Goal: Information Seeking & Learning: Learn about a topic

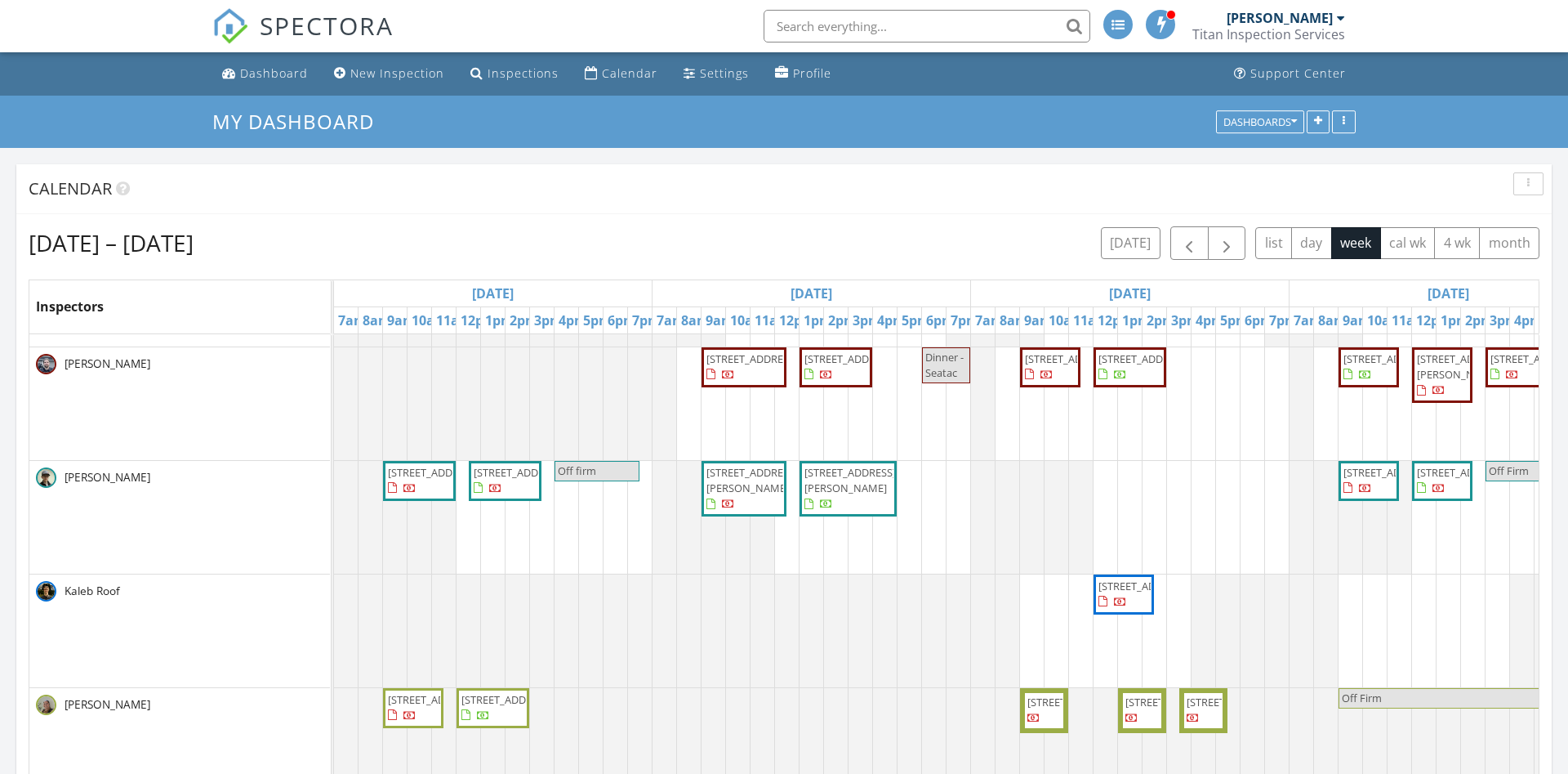
click at [925, 5] on li at bounding box center [922, 26] width 349 height 53
click at [924, 15] on input "text" at bounding box center [927, 26] width 327 height 33
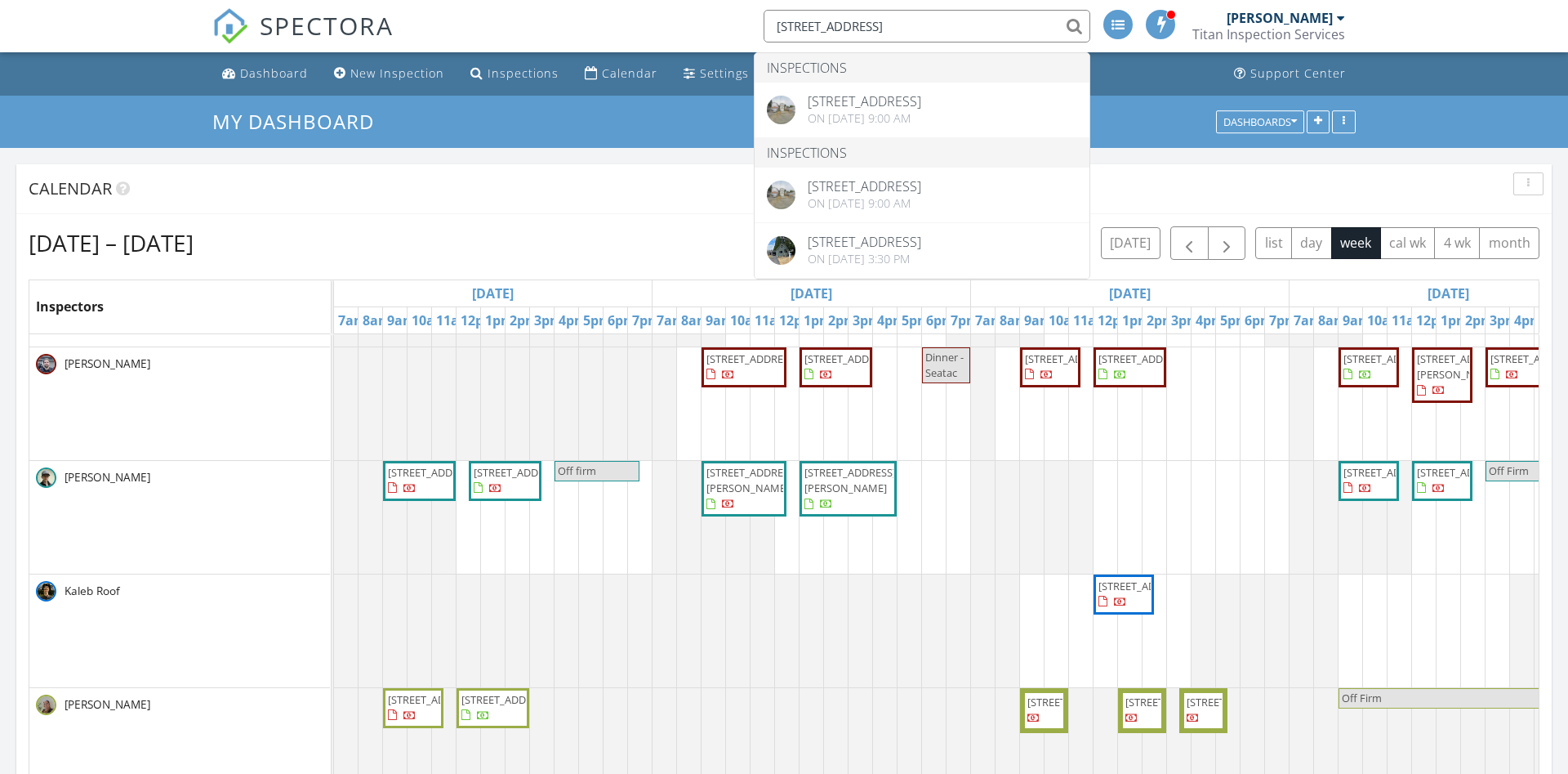
click at [814, 26] on input "8811 2nd ave s" at bounding box center [927, 26] width 327 height 33
click at [804, 30] on input "8811 2nd ave s" at bounding box center [927, 26] width 327 height 33
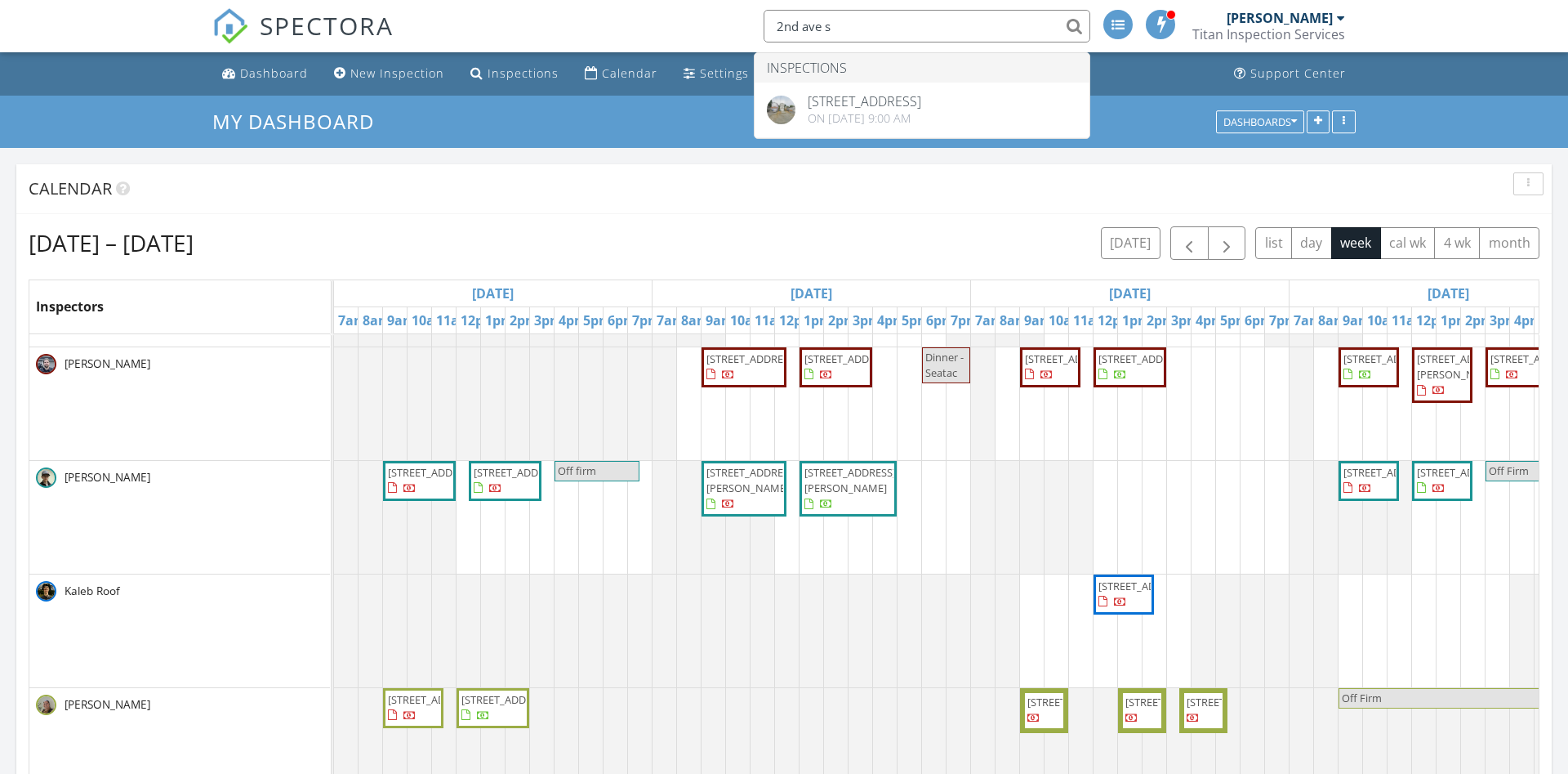
click at [908, 32] on input "2nd ave s" at bounding box center [927, 26] width 327 height 33
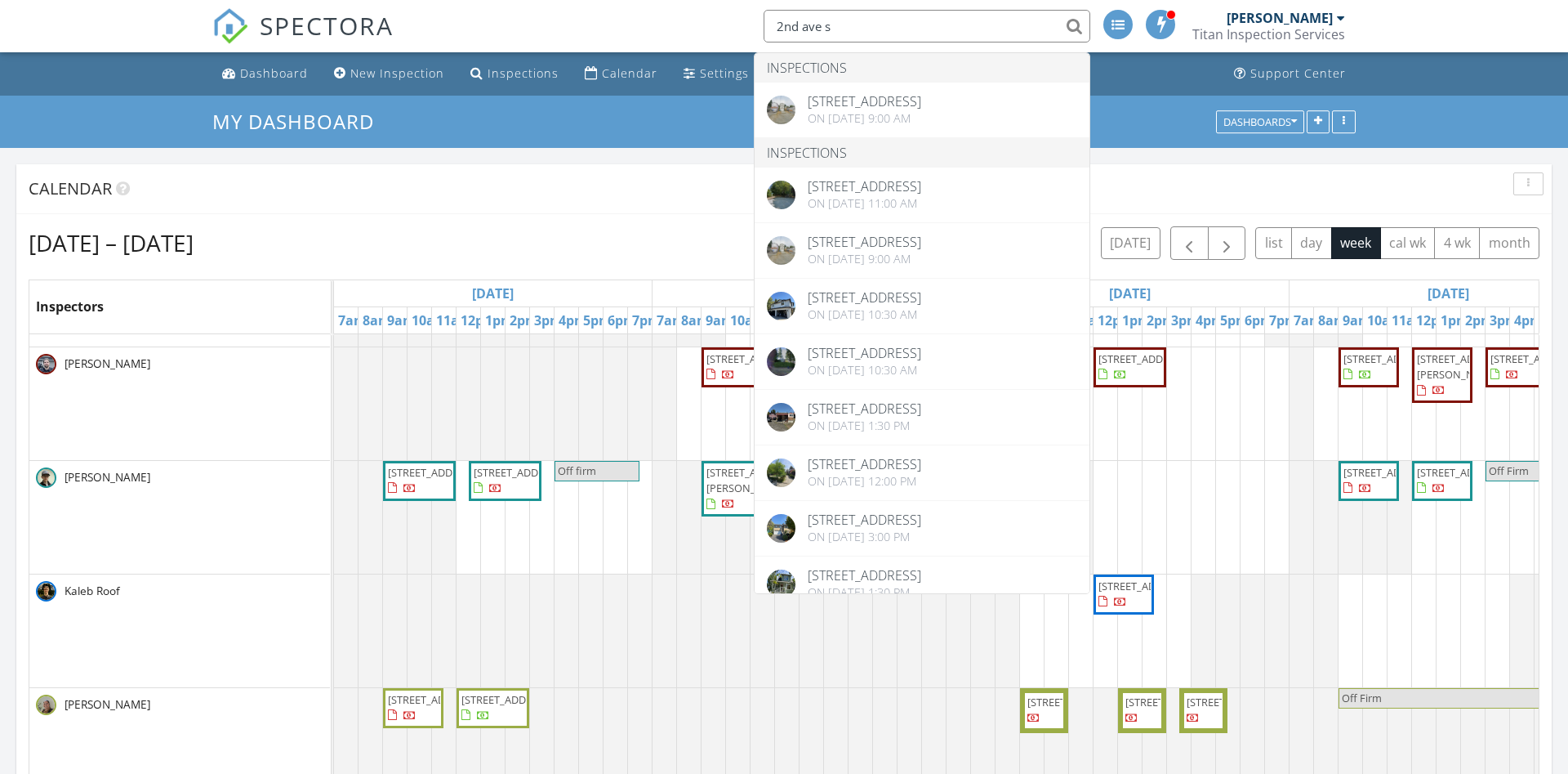
type input "2nd ave s"
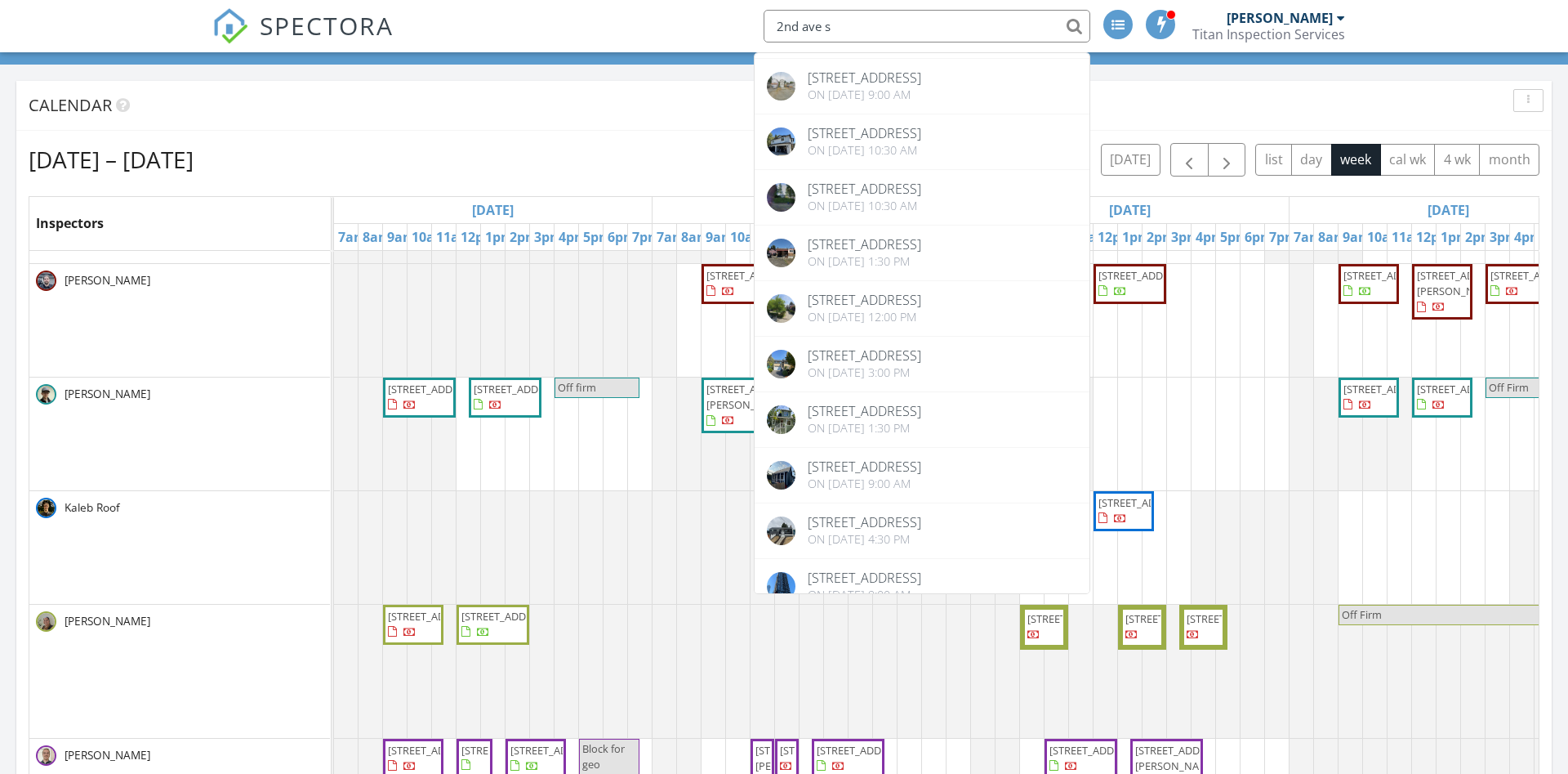
scroll to position [215, 0]
click at [639, 66] on div "Today Billy Pearson 12:00 pm Block for geo Billy Pearson 1:30 pm 8309 Californi…" at bounding box center [784, 726] width 1568 height 1323
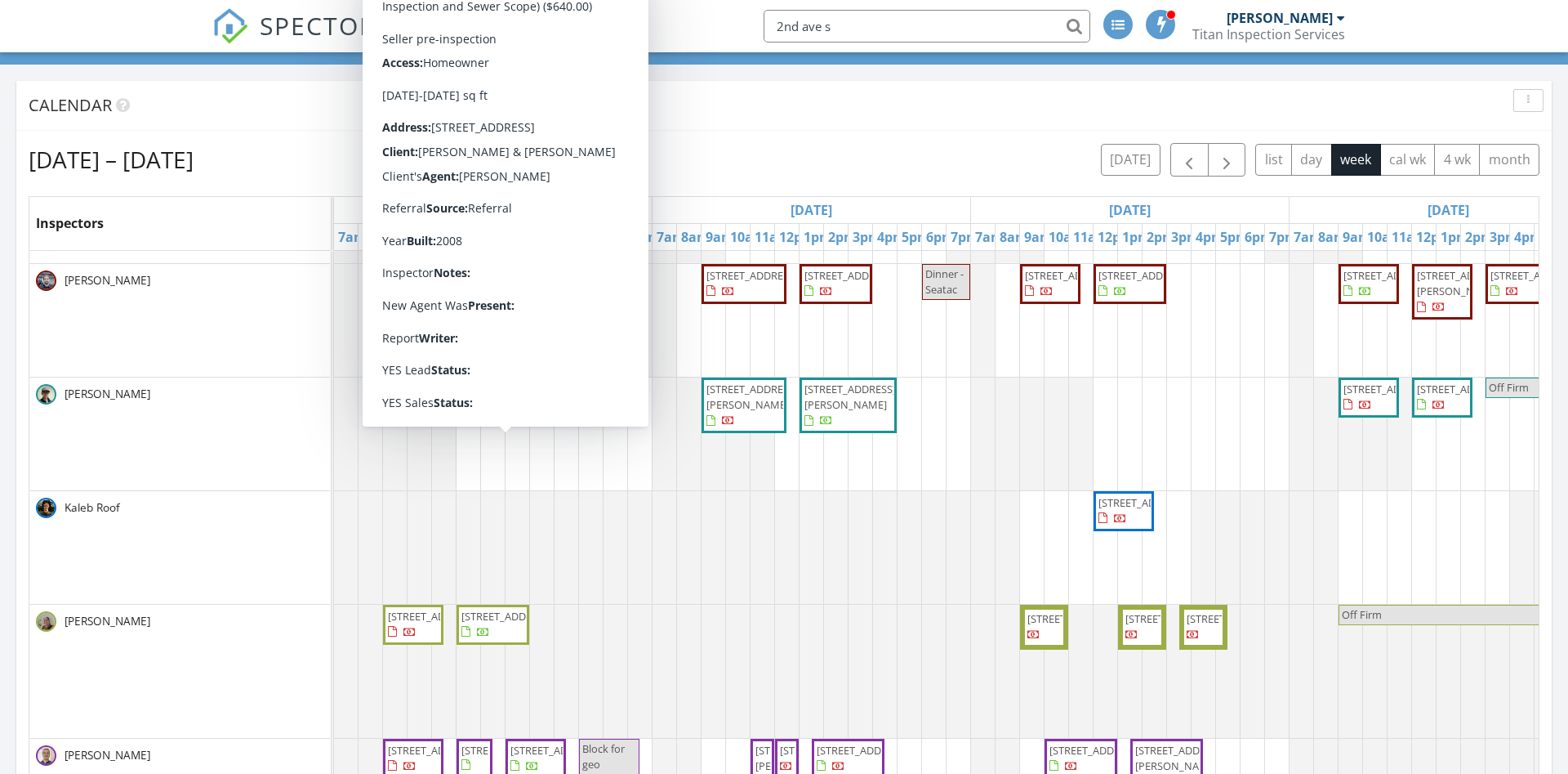
scroll to position [970, 0]
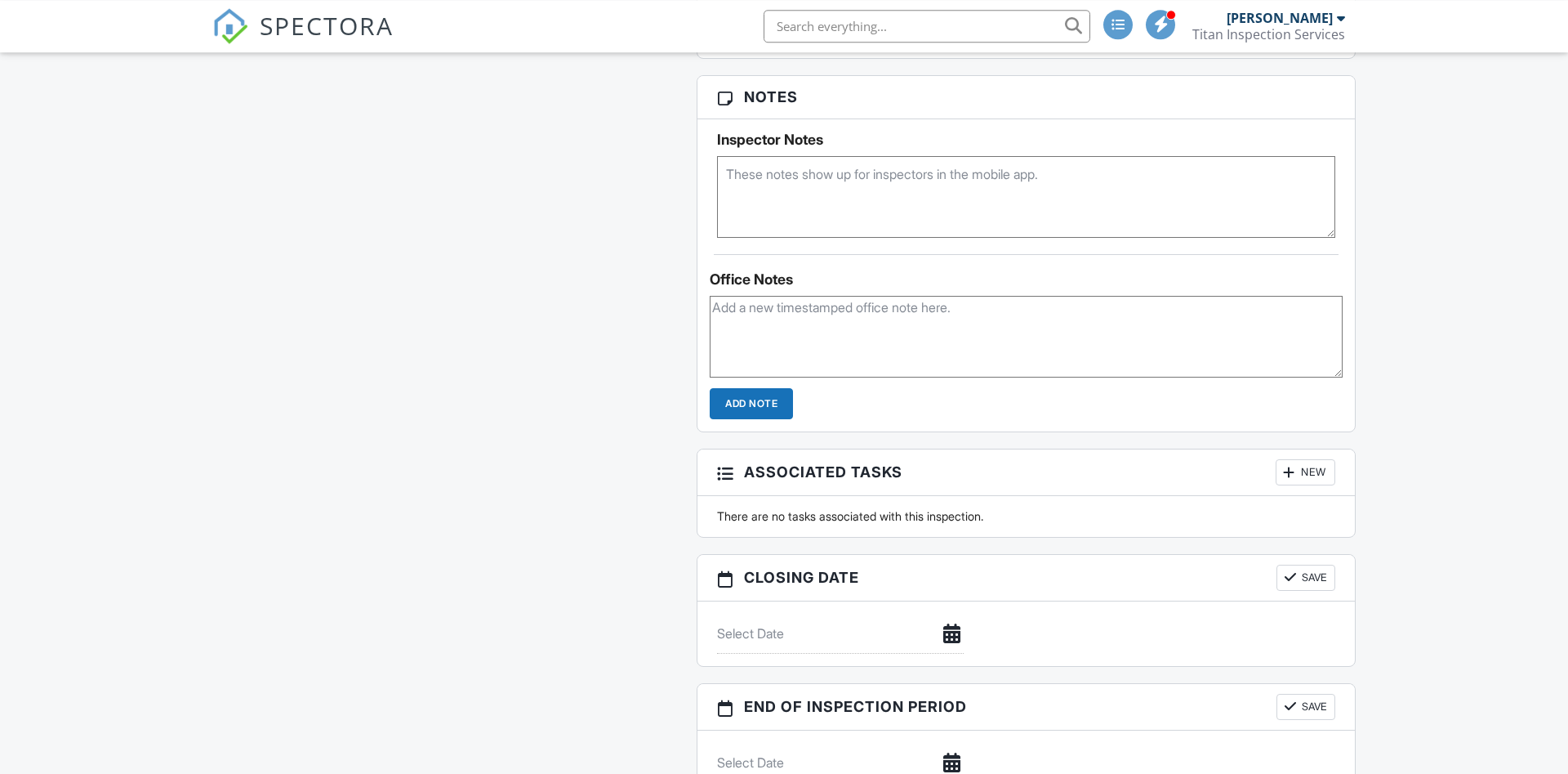
scroll to position [1333, 0]
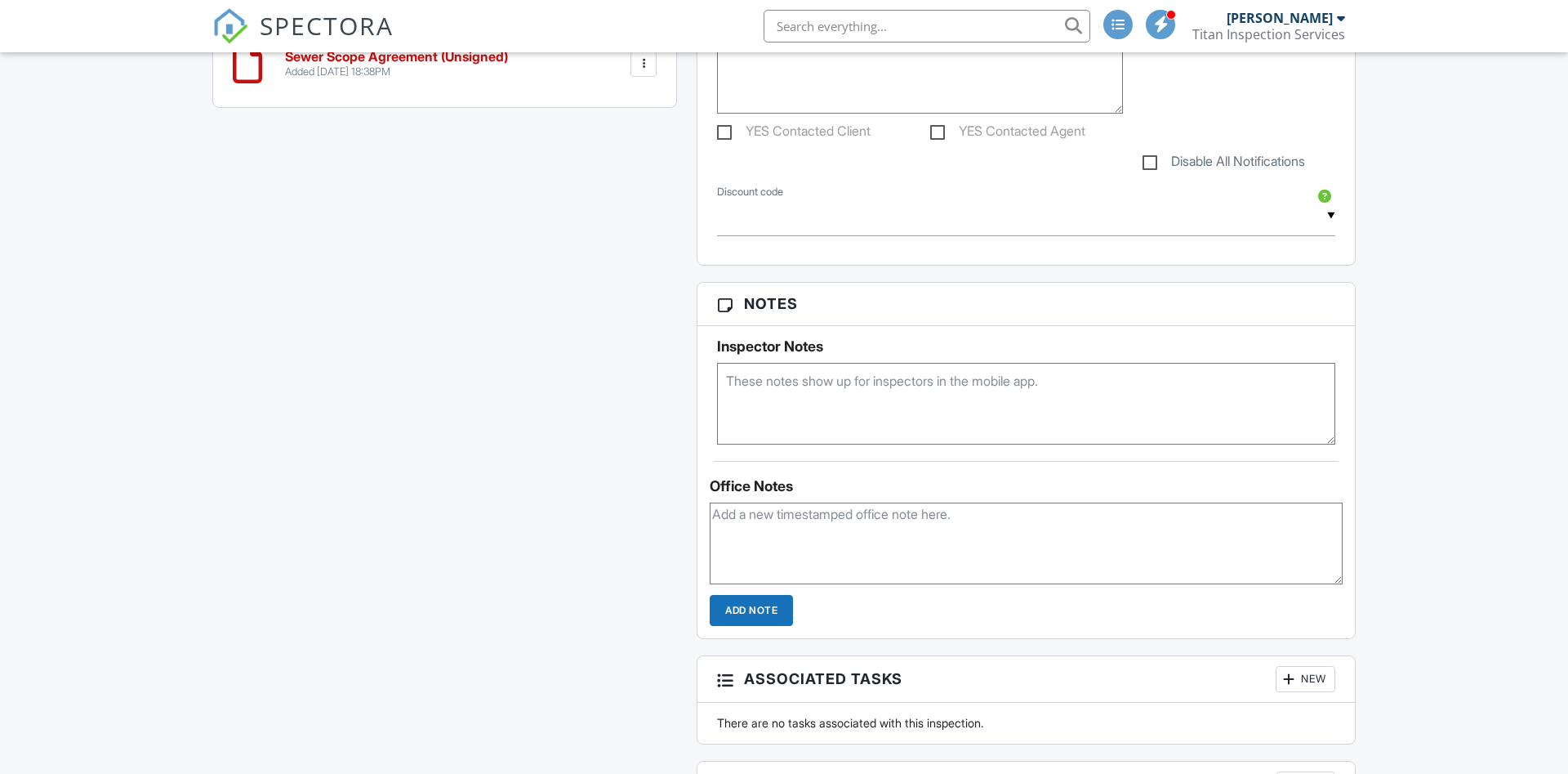
click at [827, 33] on input "text" at bounding box center [927, 26] width 327 height 33
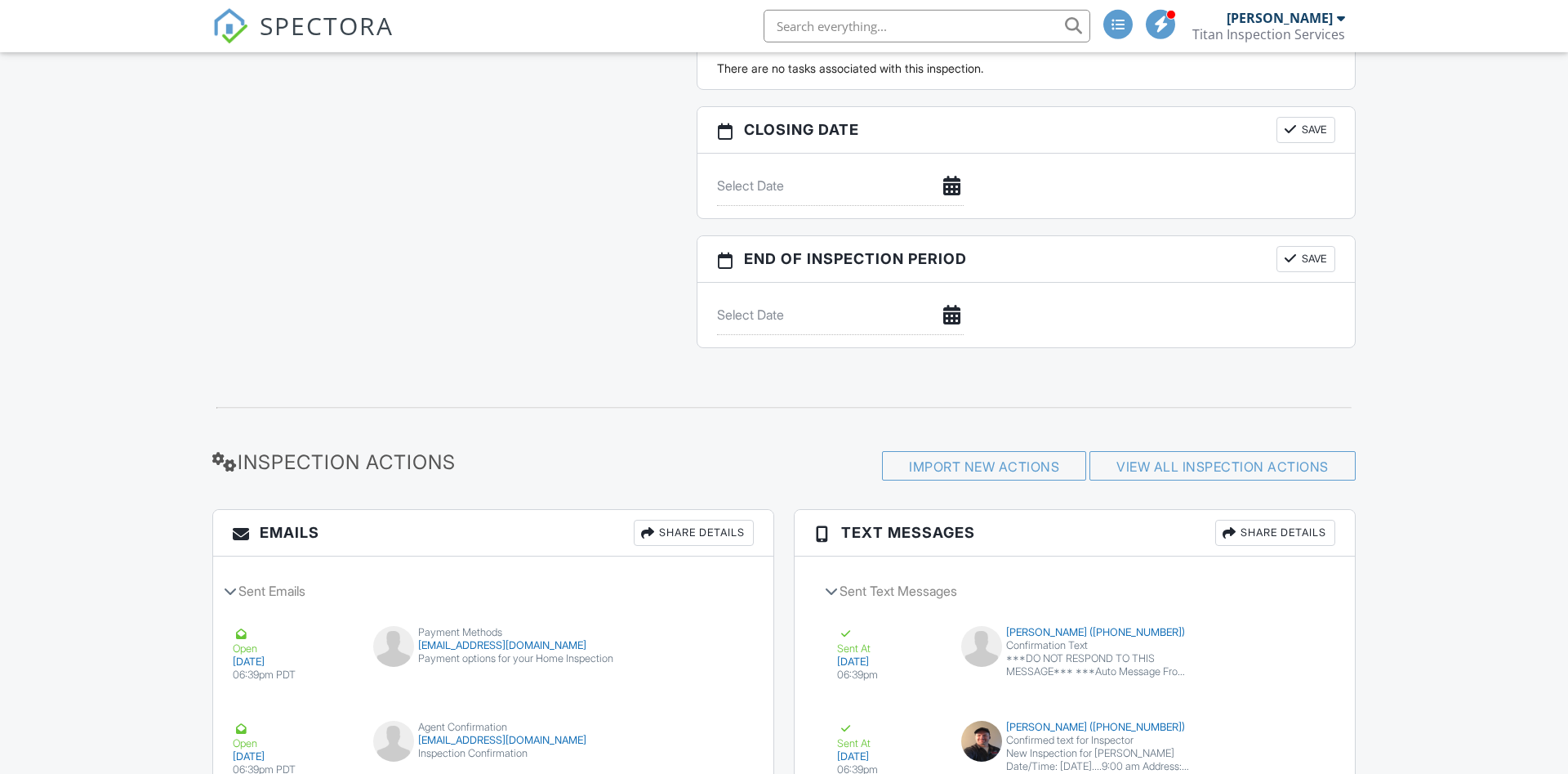
scroll to position [2000, 0]
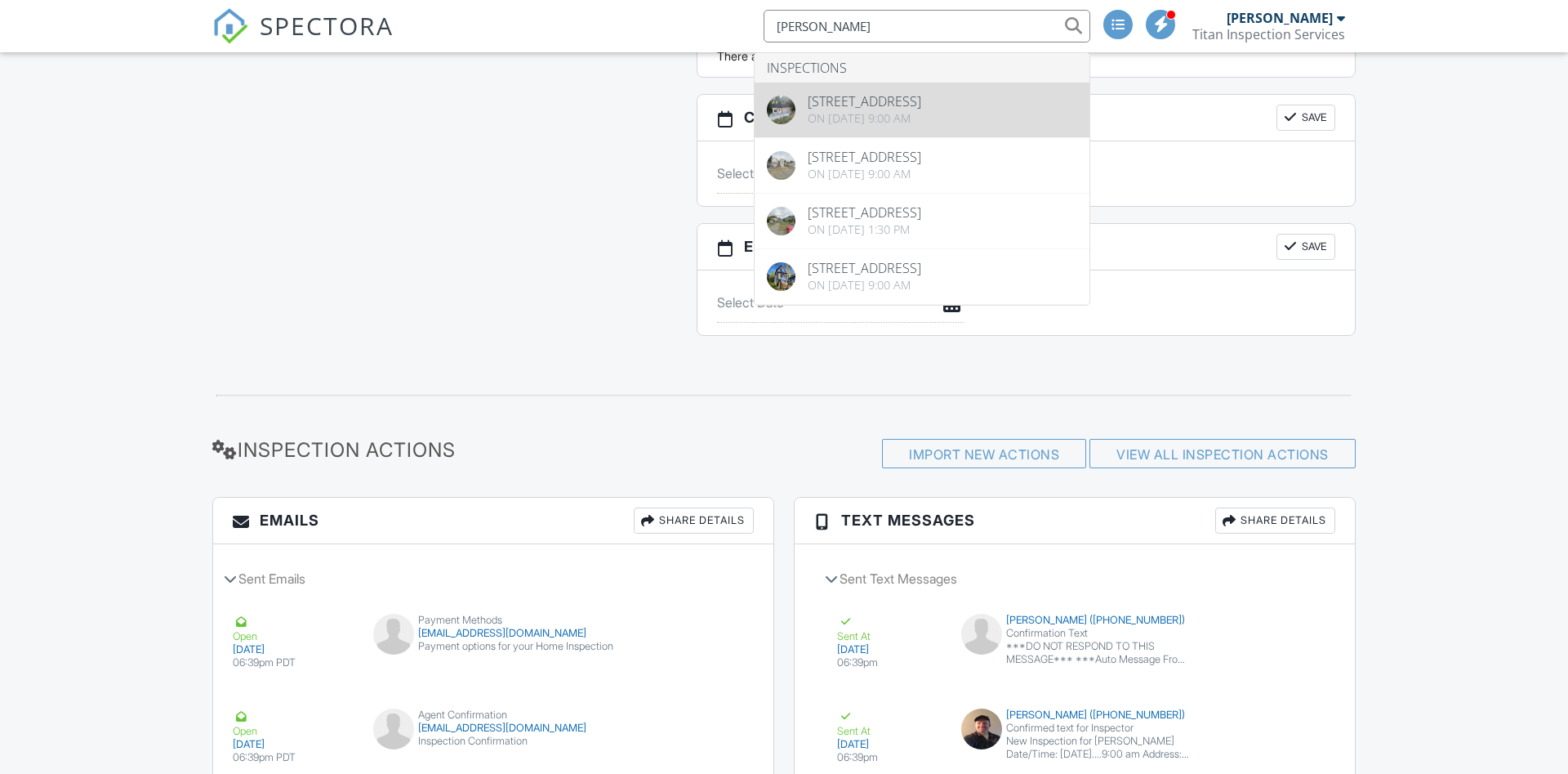
type input "[PERSON_NAME]"
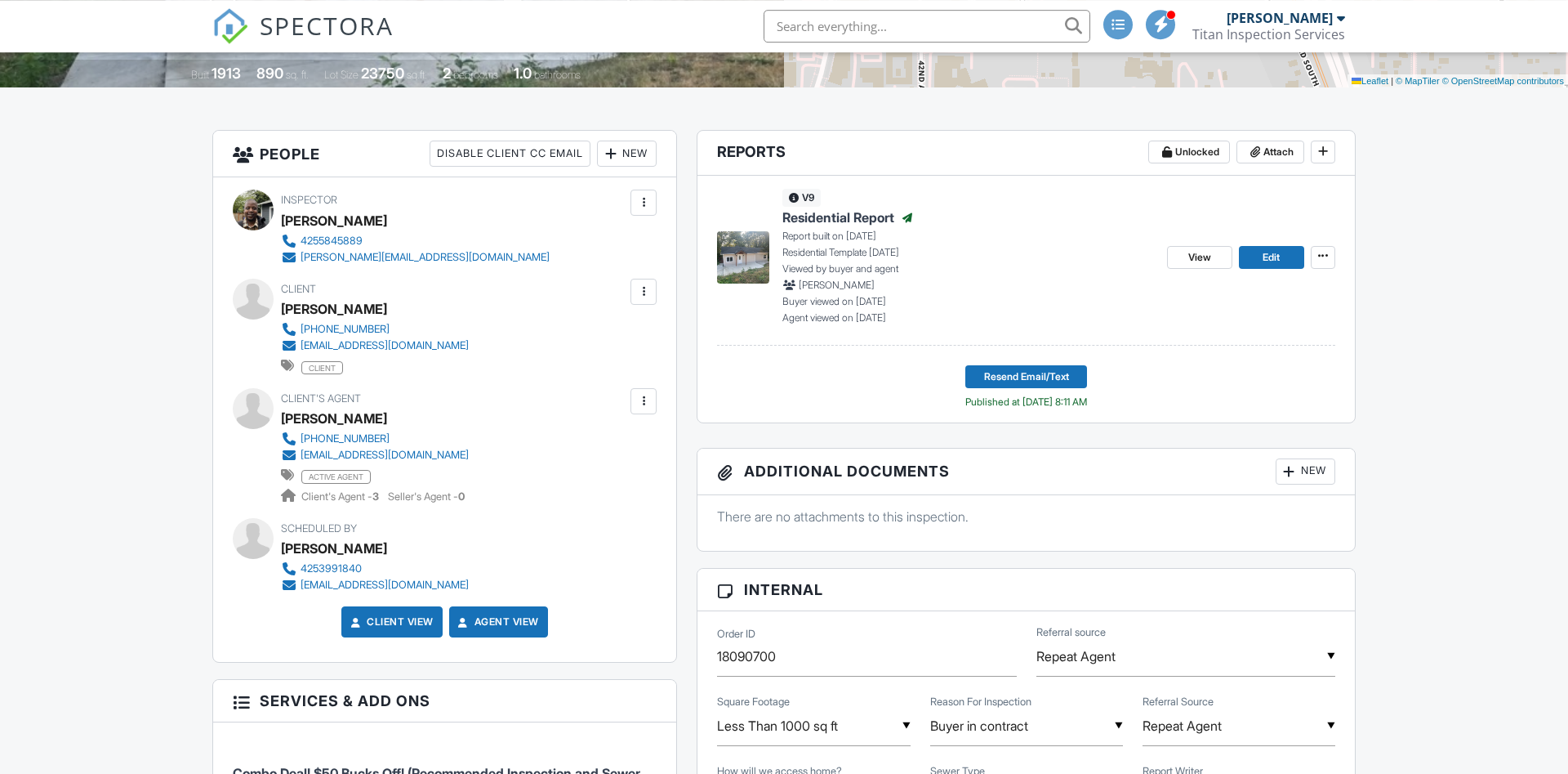
scroll to position [333, 0]
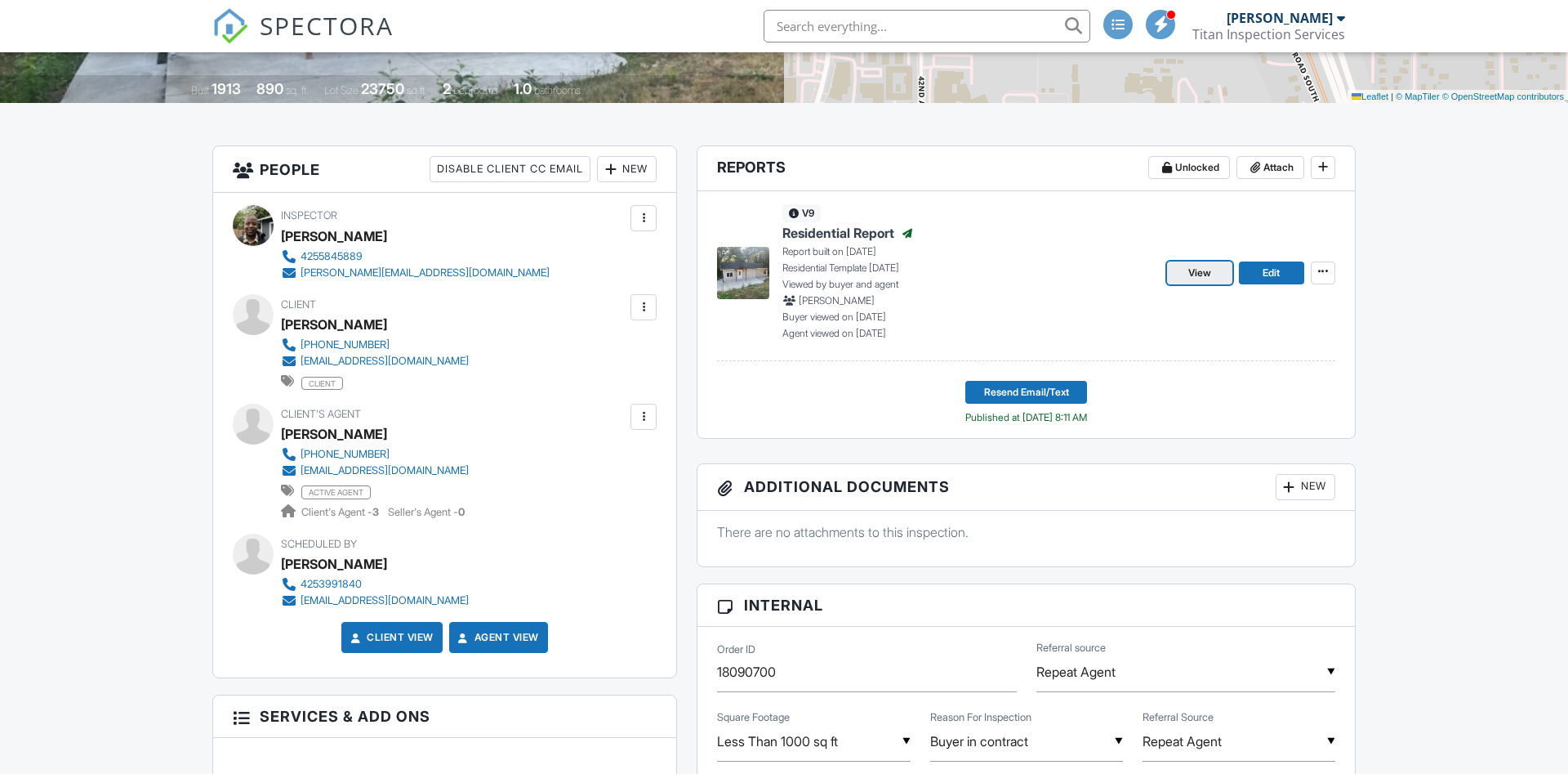
click at [1198, 272] on span "View" at bounding box center [1199, 272] width 23 height 16
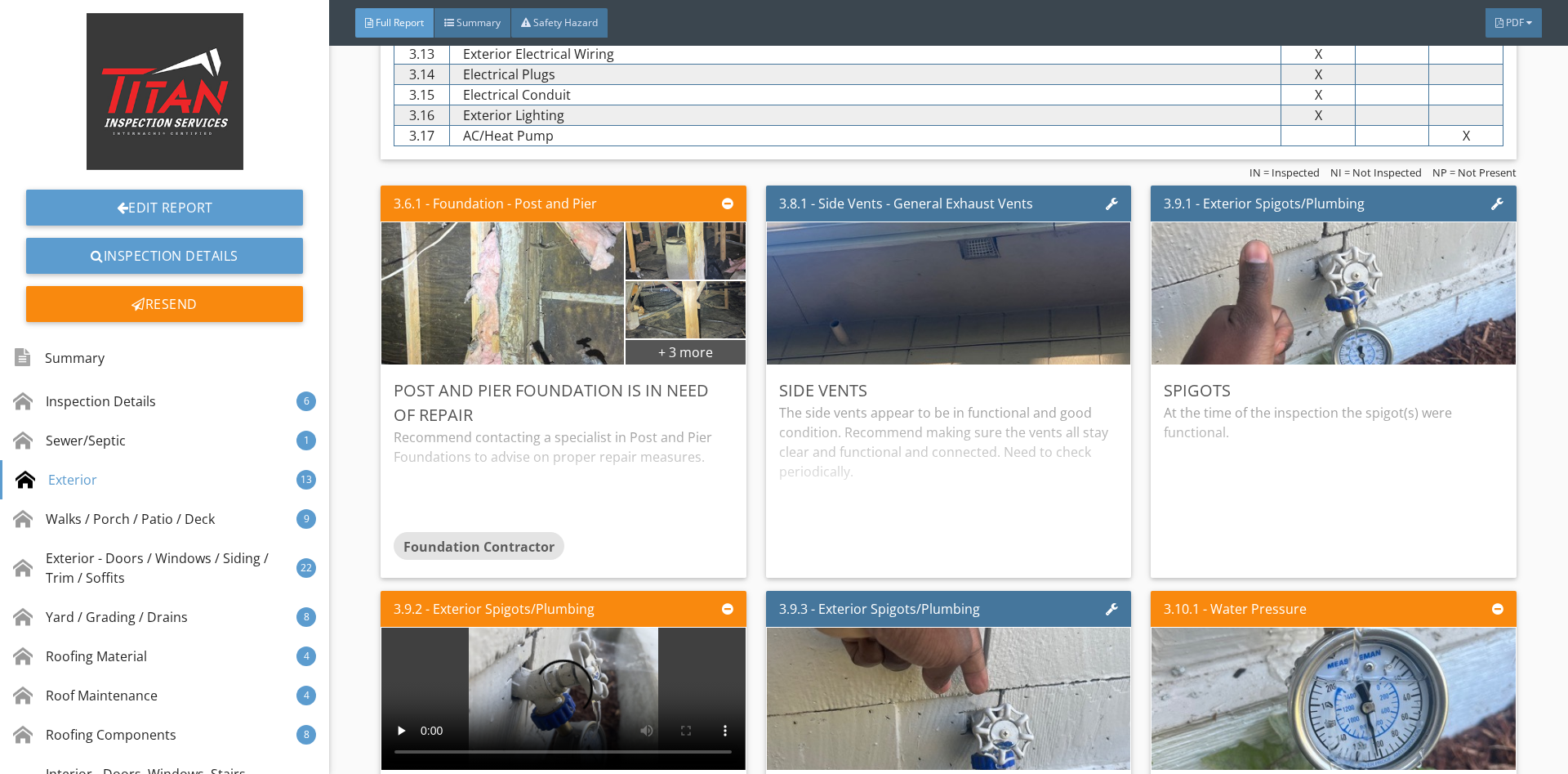
scroll to position [3235, 0]
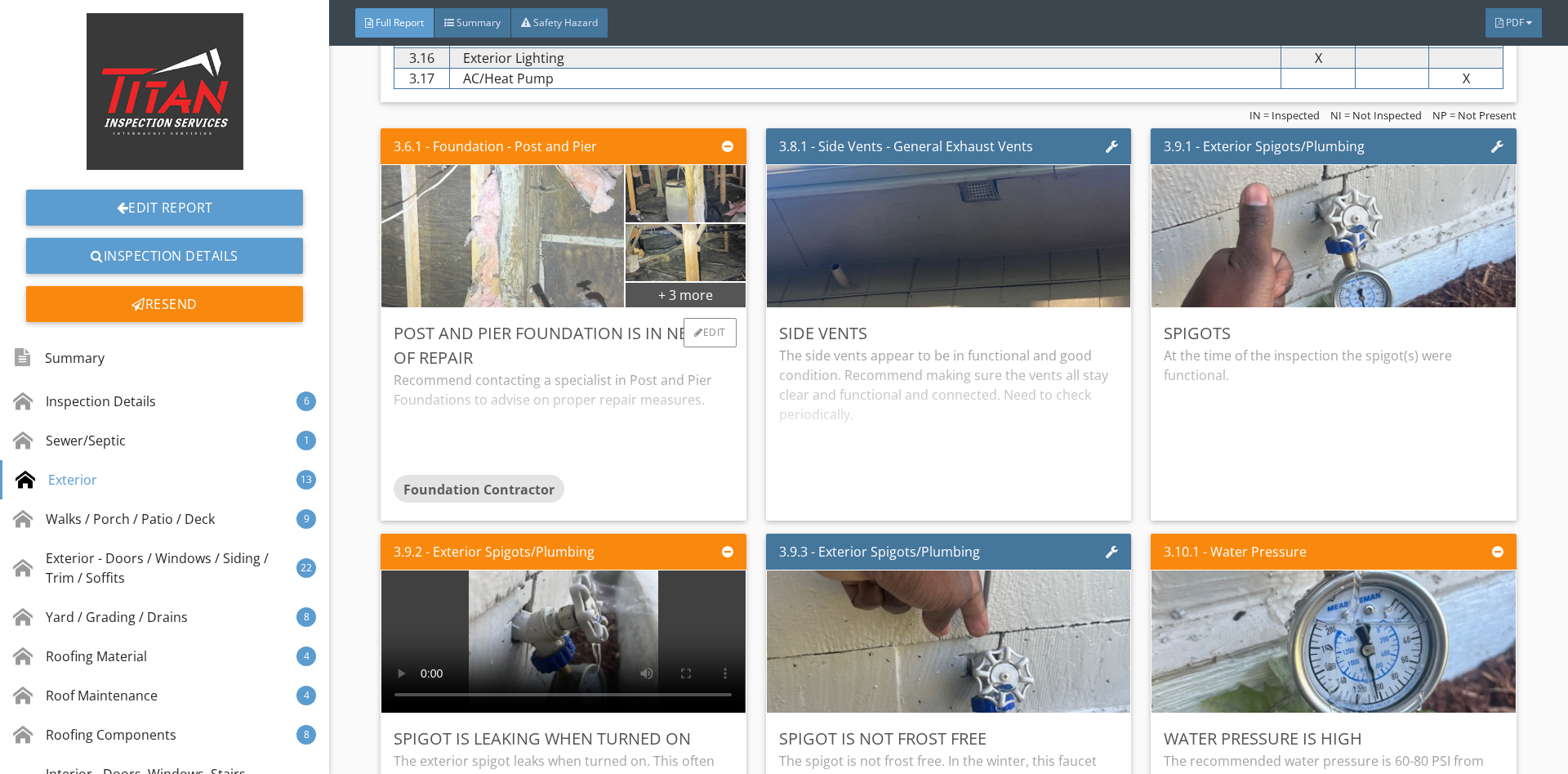
click at [606, 264] on img at bounding box center [502, 236] width 473 height 356
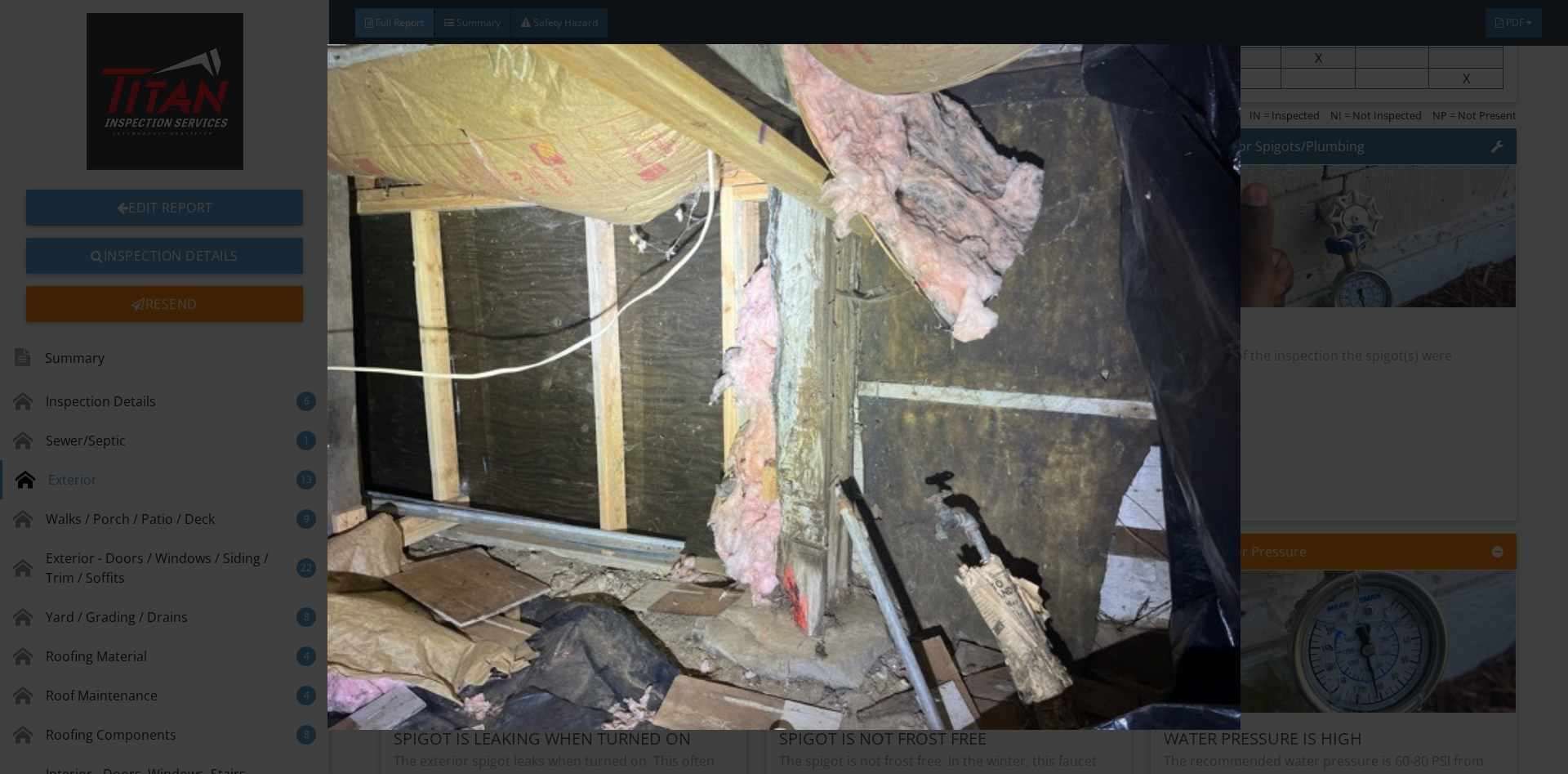
click at [1361, 408] on img at bounding box center [783, 387] width 1440 height 685
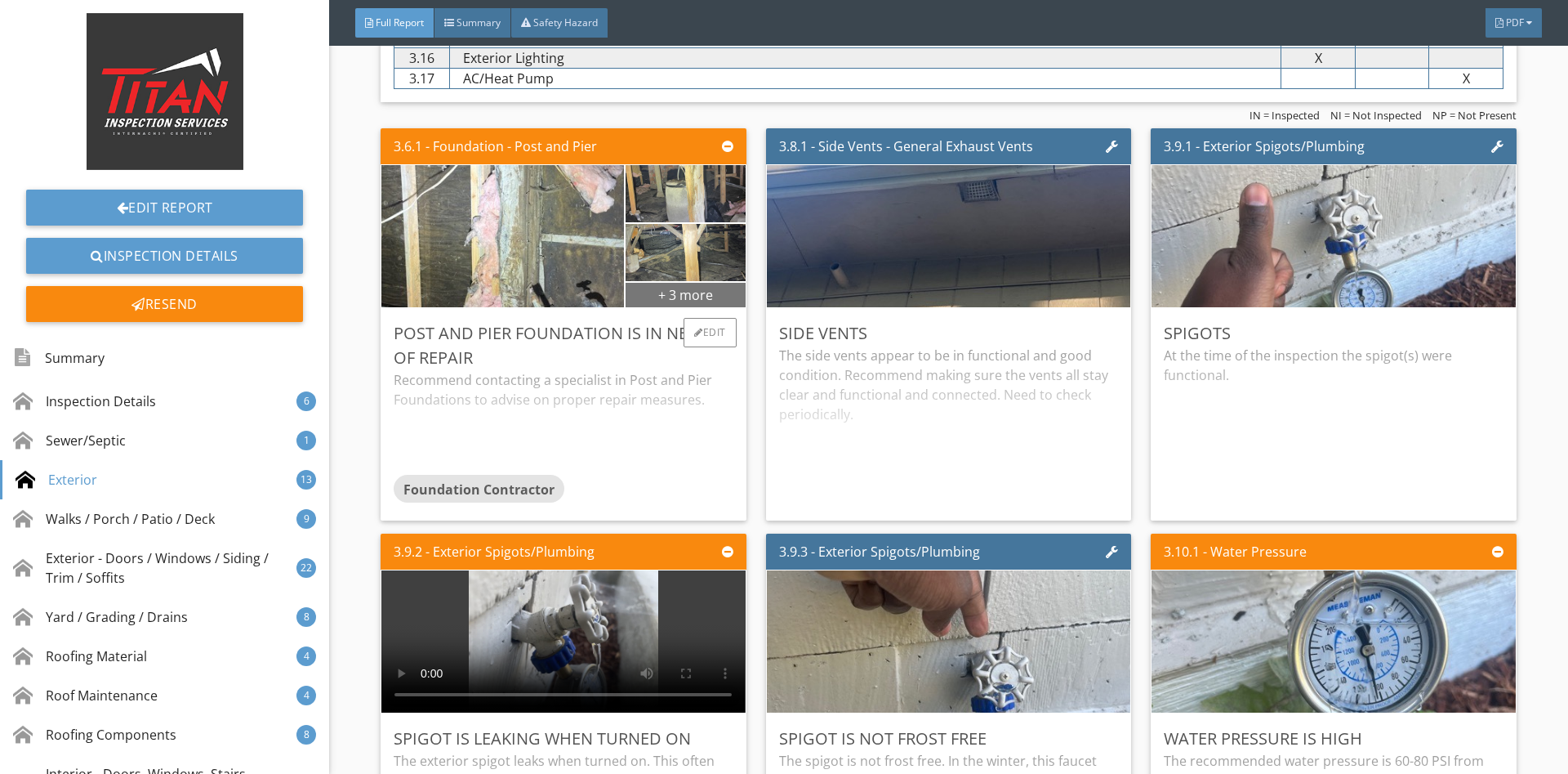
click at [662, 291] on div "+ 3 more" at bounding box center [685, 293] width 119 height 26
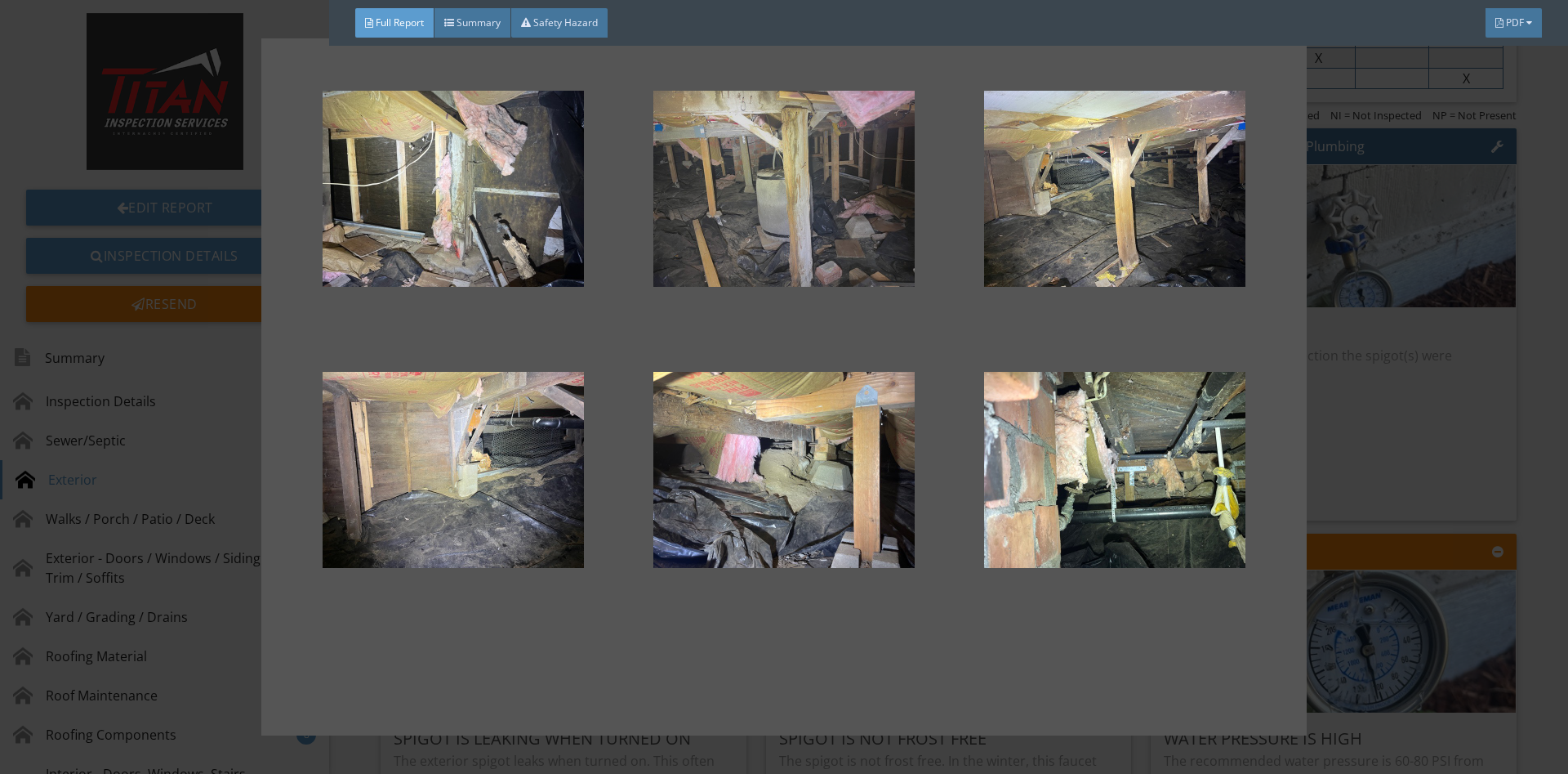
click at [772, 225] on div at bounding box center [784, 188] width 279 height 196
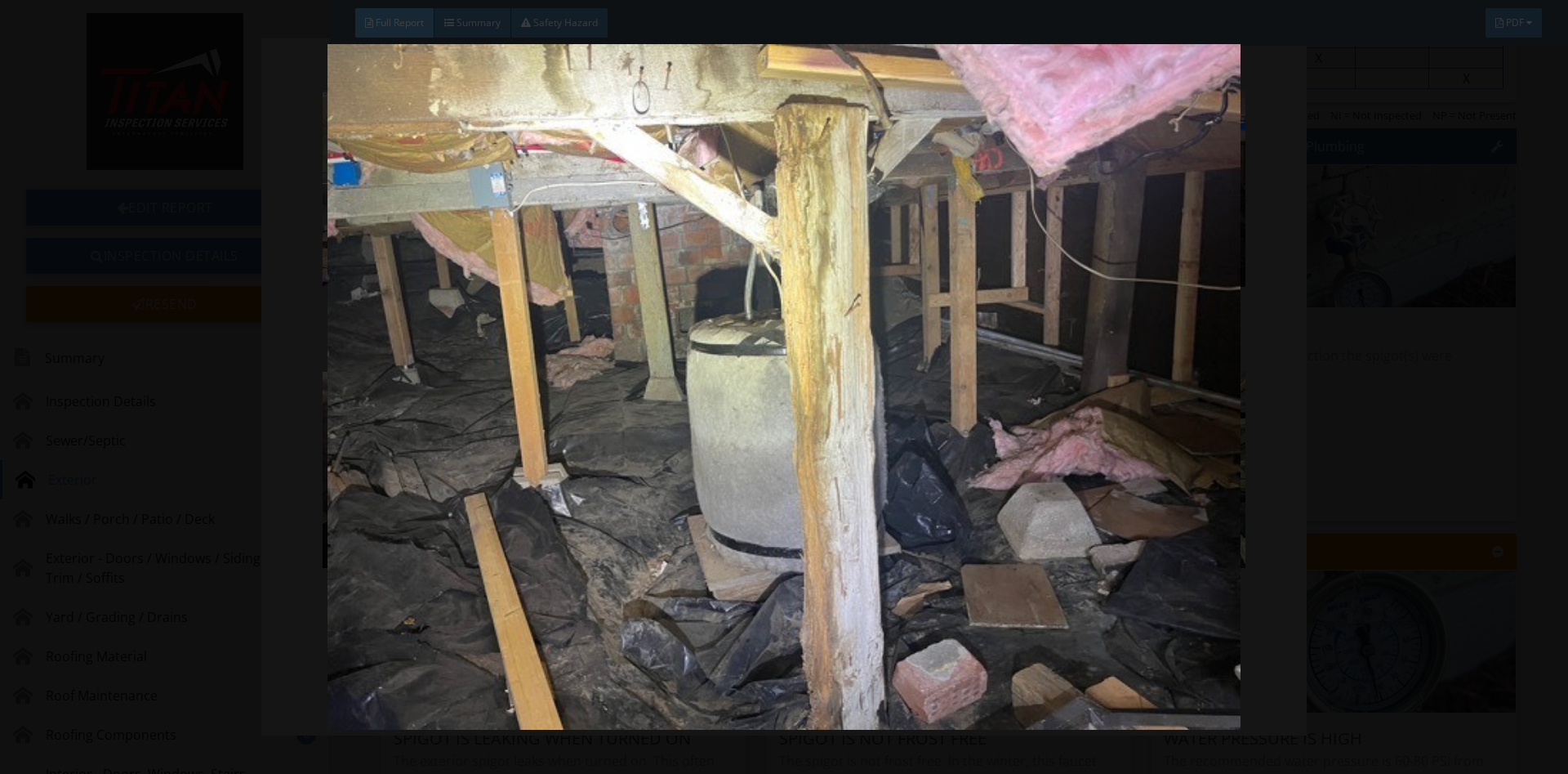
click at [1364, 293] on img at bounding box center [783, 387] width 1440 height 685
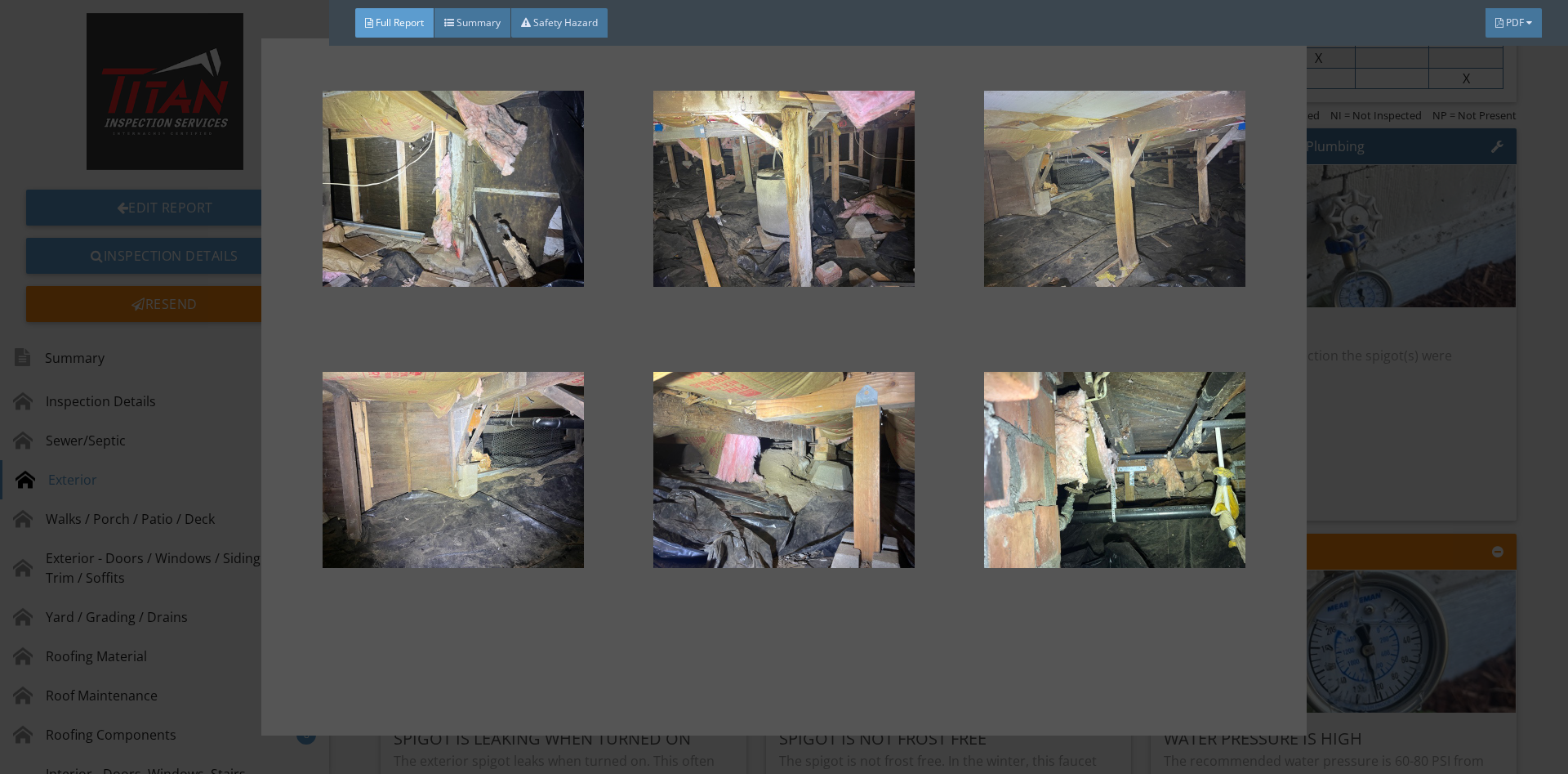
click at [1174, 164] on div at bounding box center [1115, 188] width 279 height 196
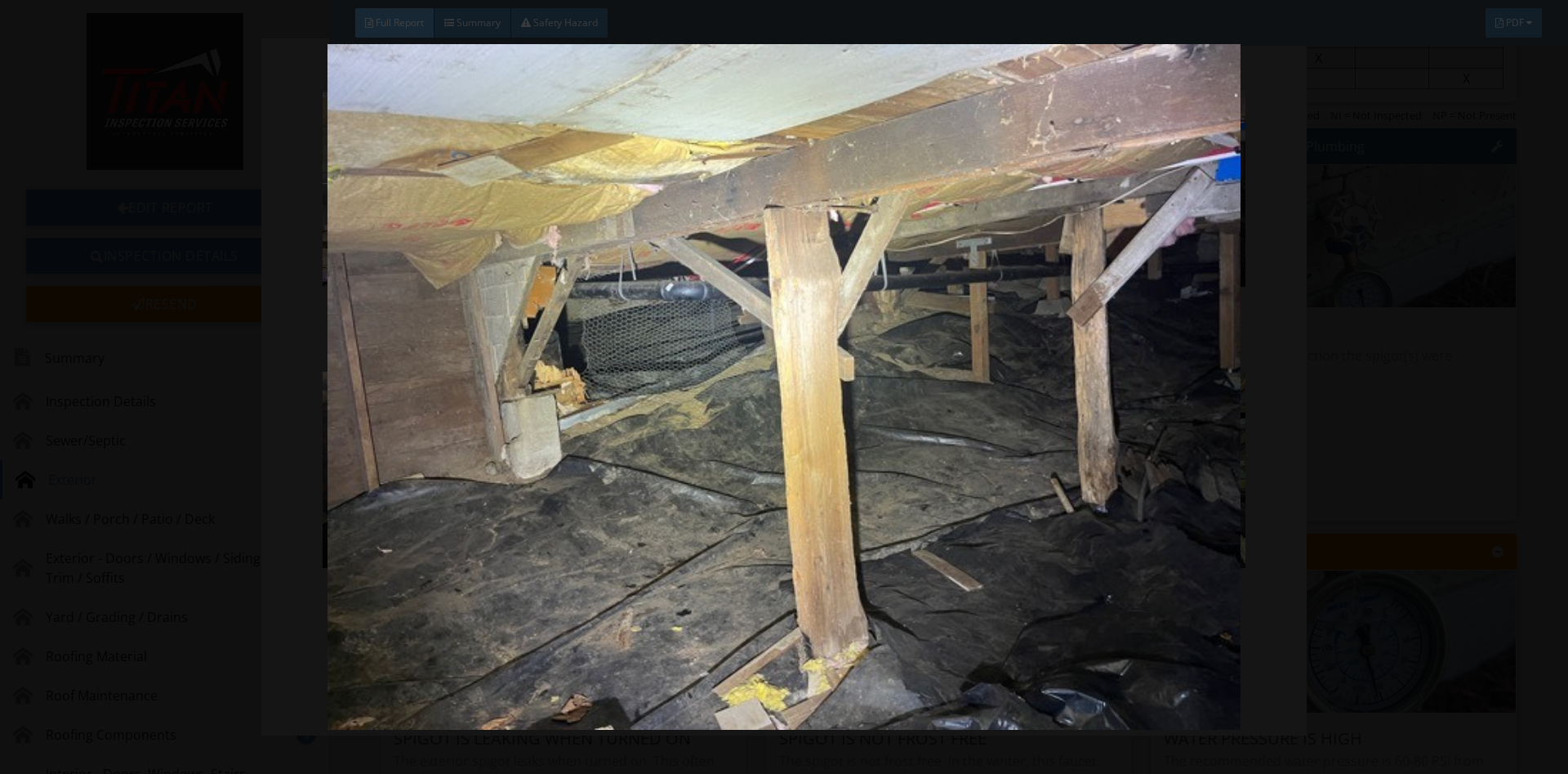
click at [1422, 155] on img at bounding box center [783, 387] width 1440 height 685
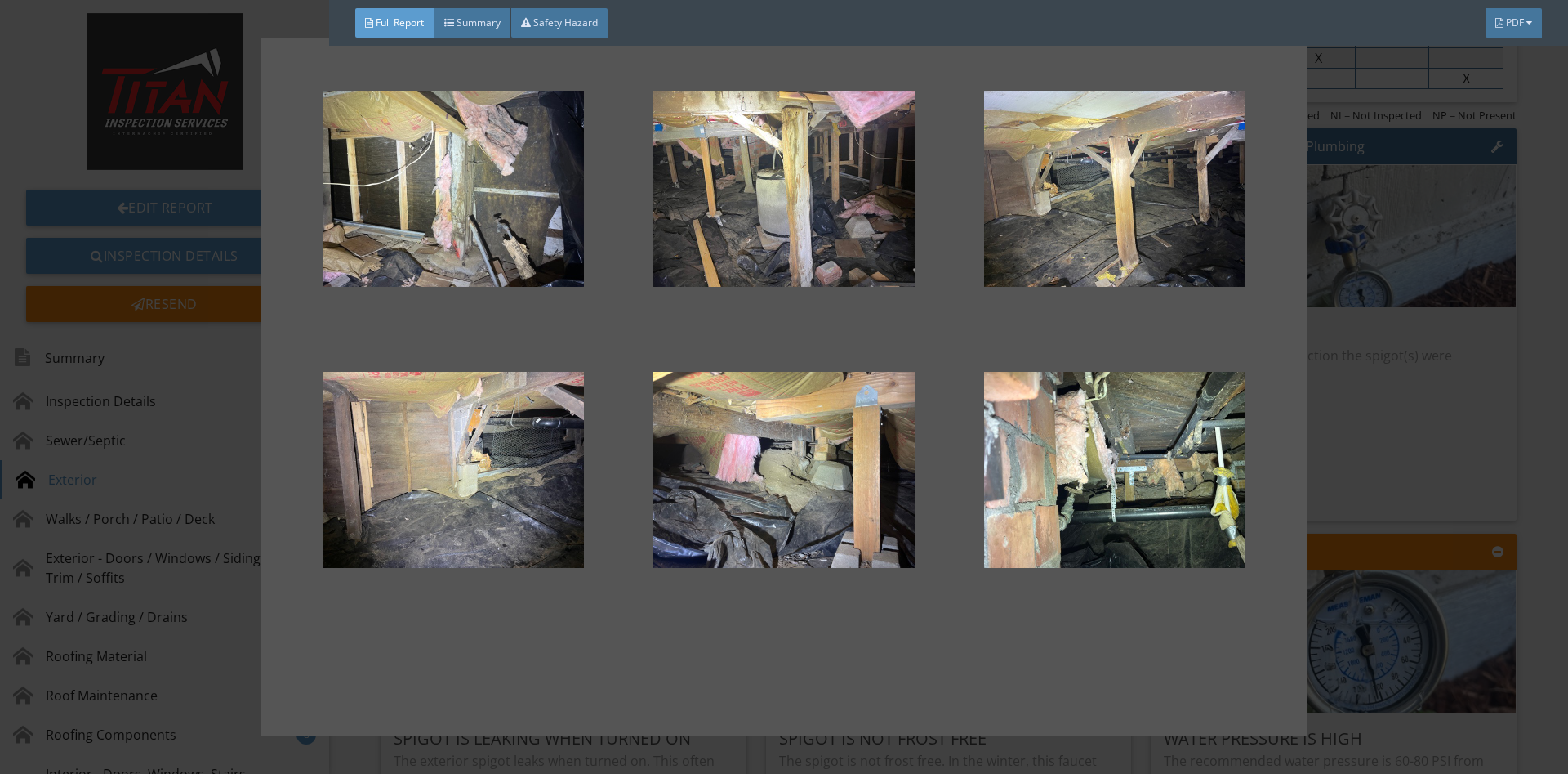
click at [1513, 406] on div at bounding box center [784, 387] width 1568 height 774
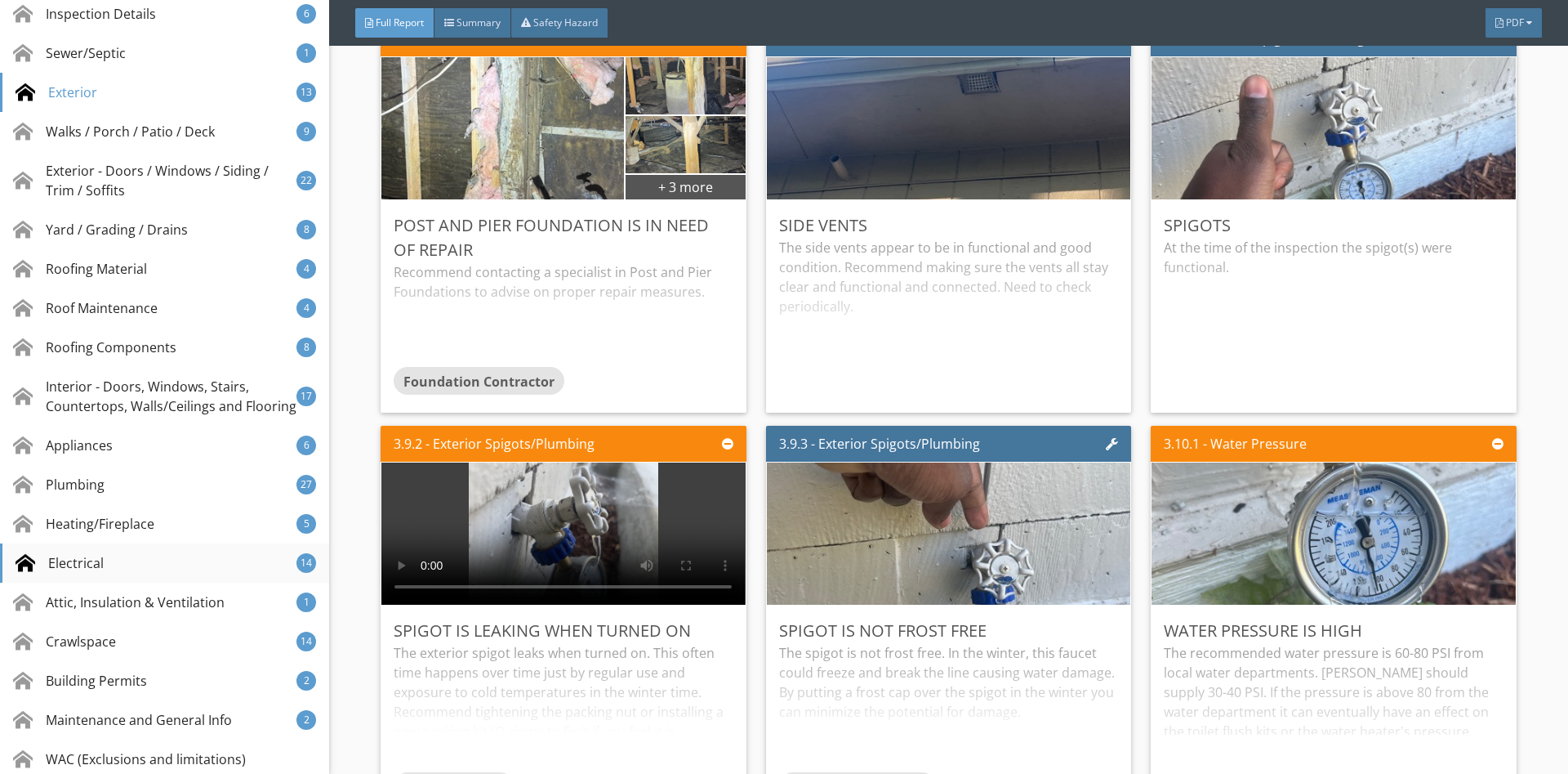
scroll to position [432, 0]
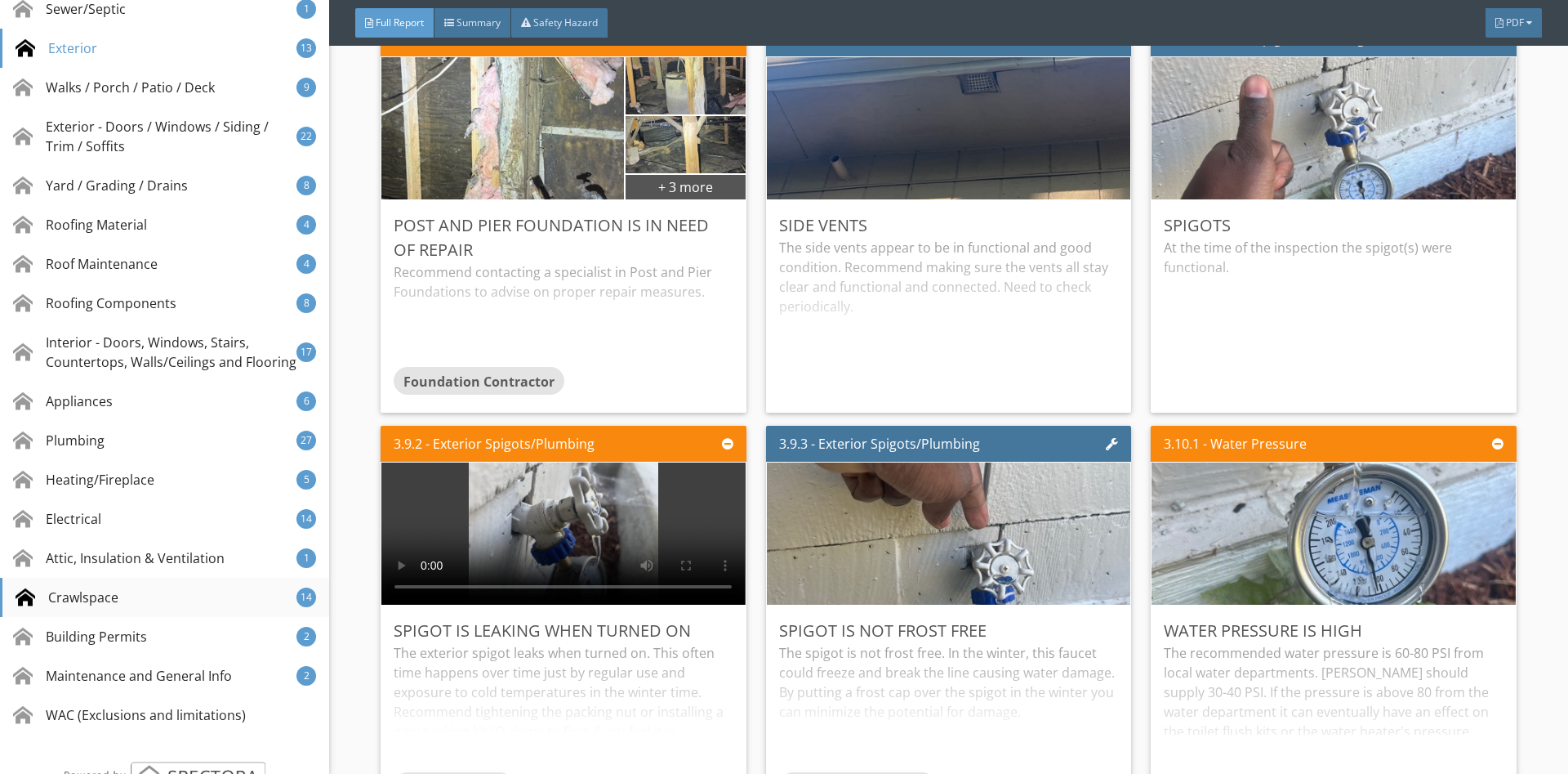
click at [96, 587] on div "Crawlspace 14" at bounding box center [165, 597] width 329 height 39
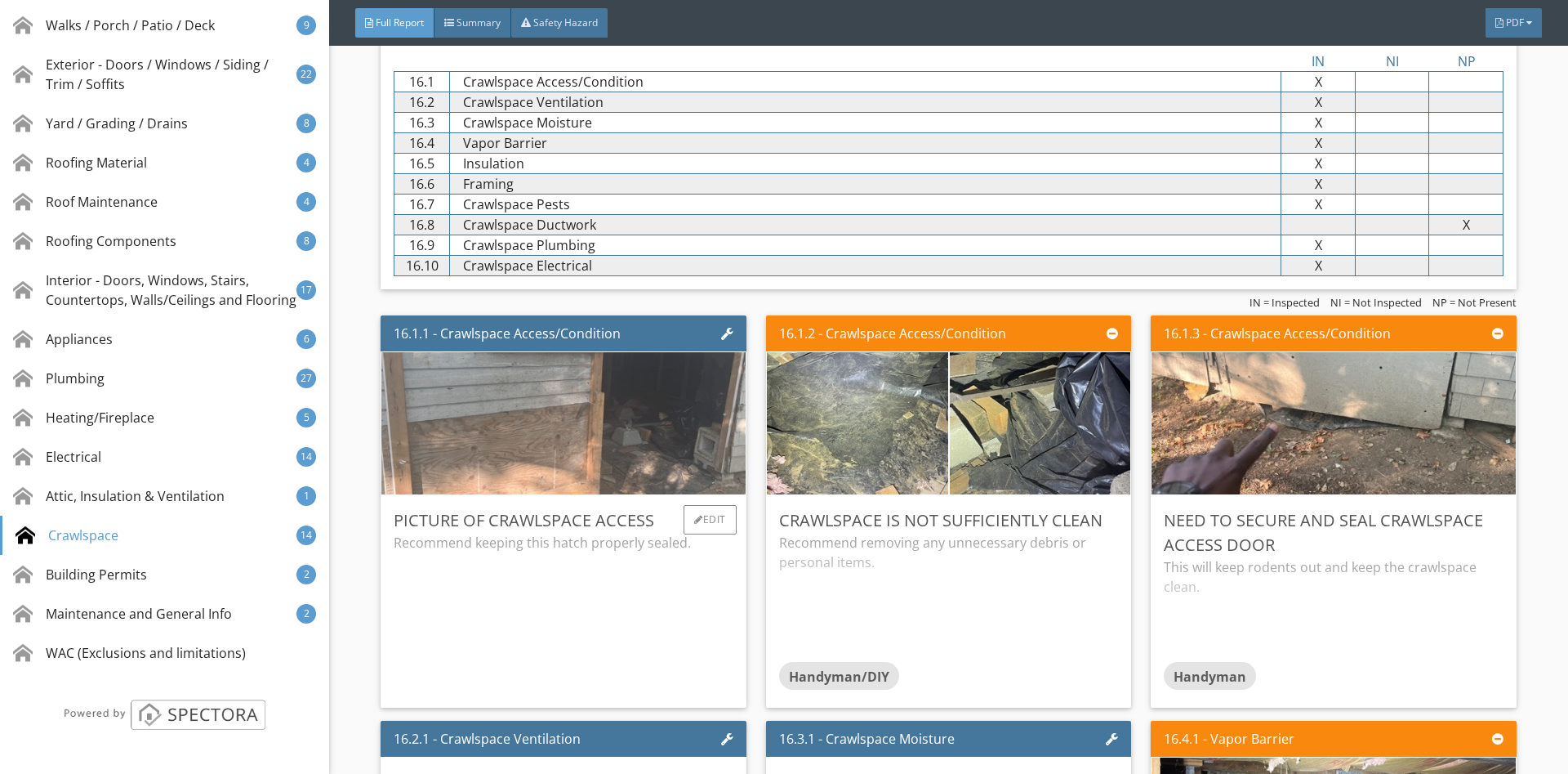
scroll to position [29302, 0]
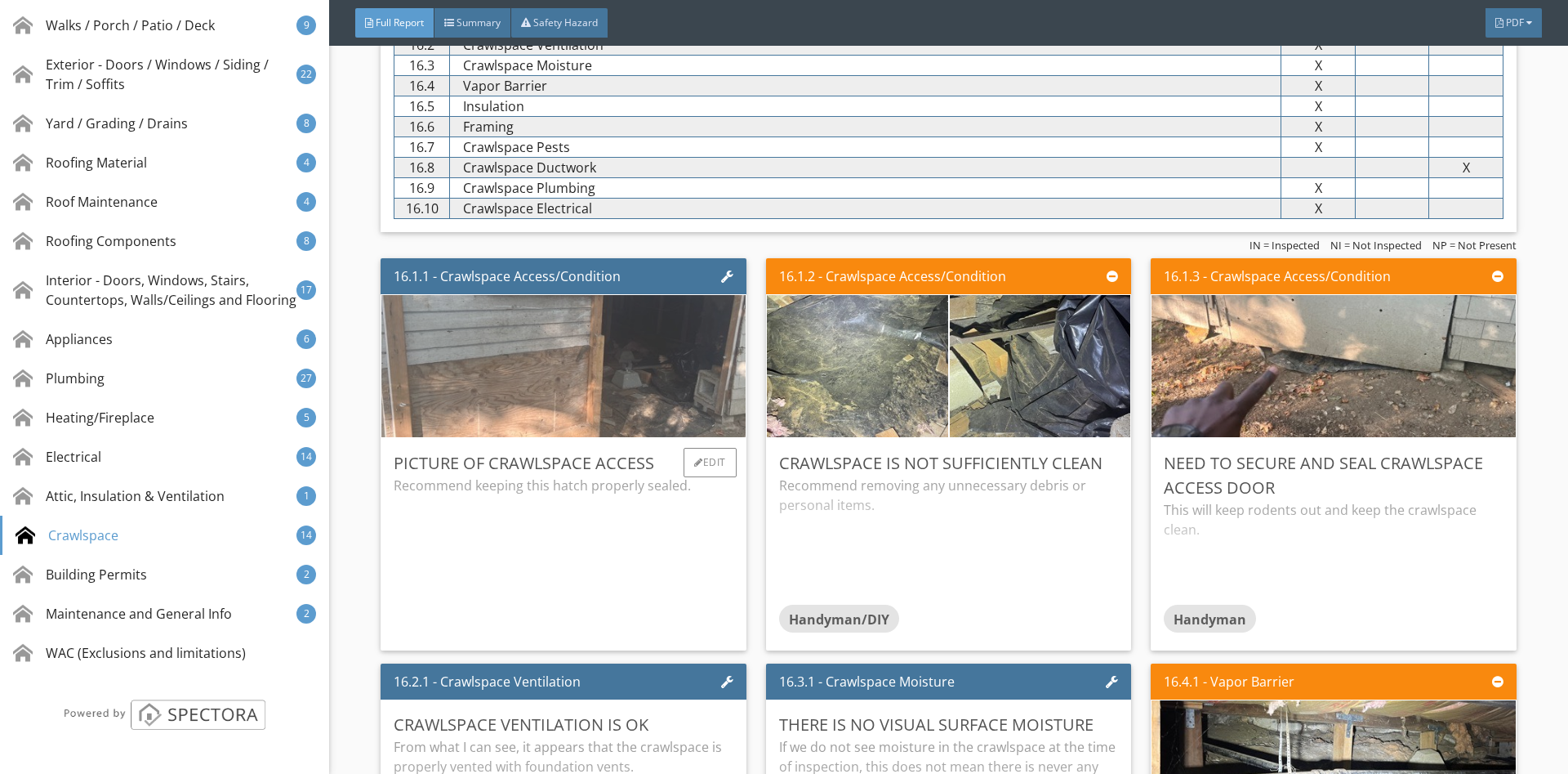
click at [551, 360] on img at bounding box center [563, 366] width 473 height 356
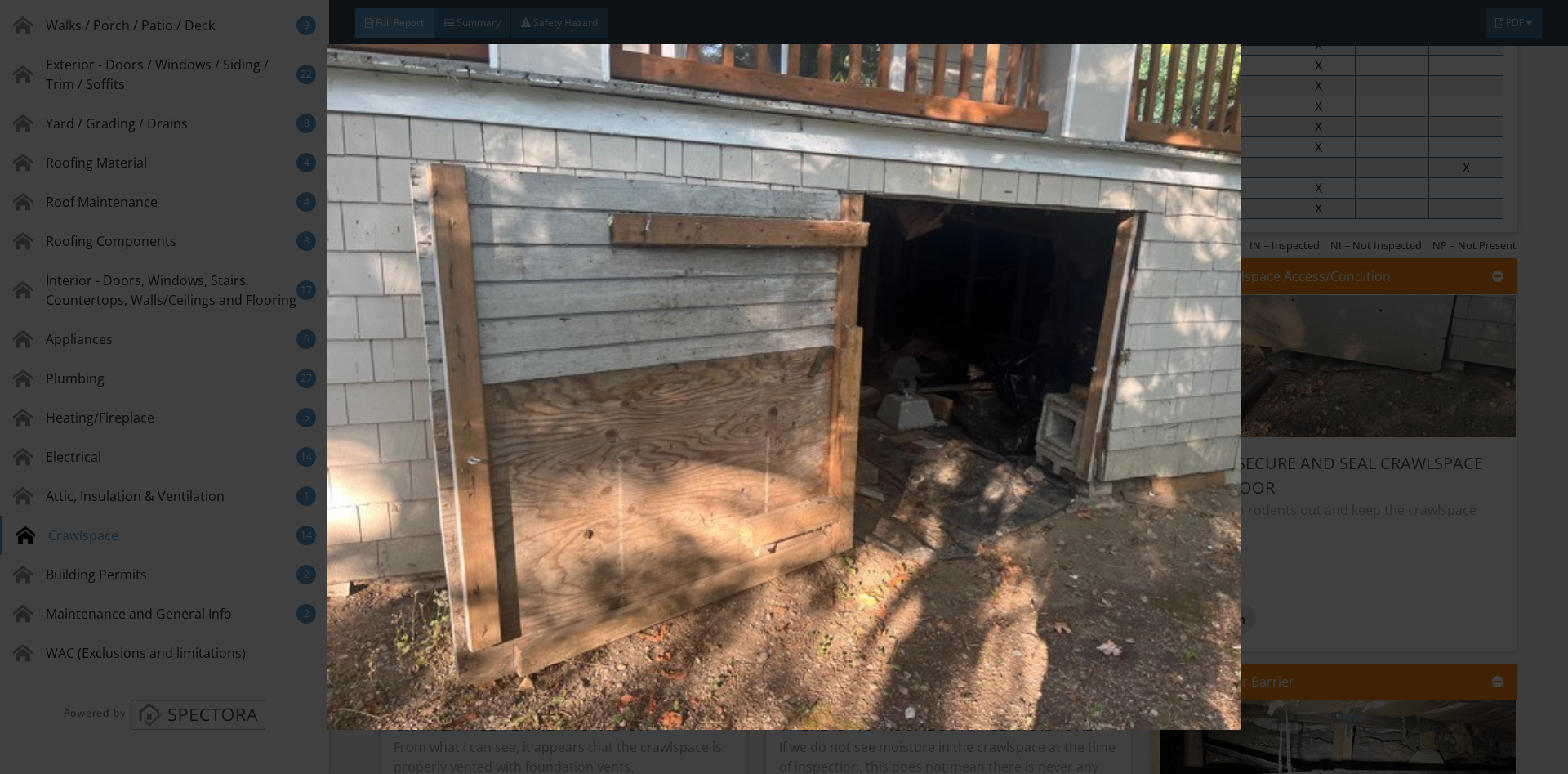
click at [1323, 260] on img at bounding box center [783, 387] width 1440 height 685
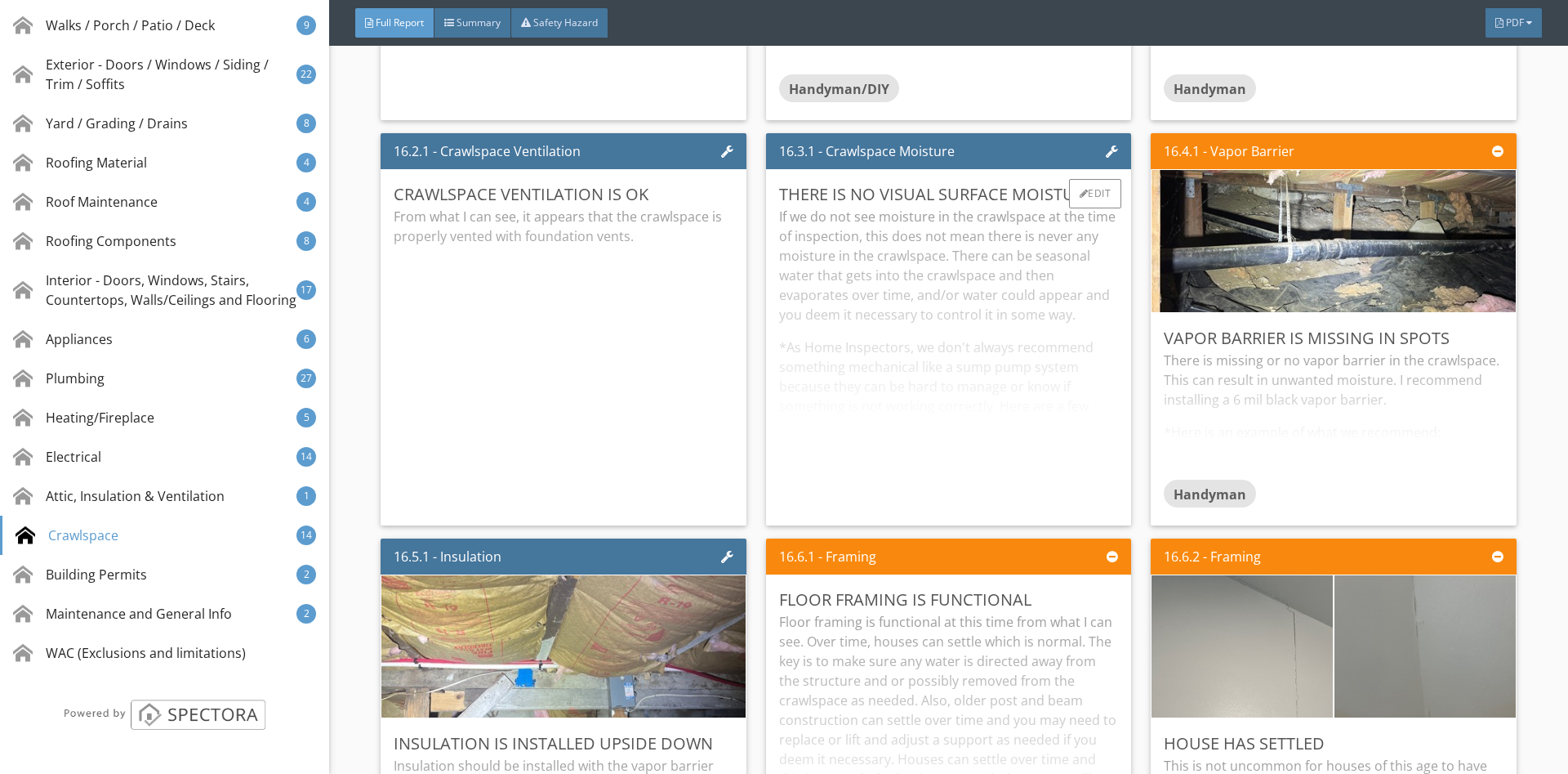
scroll to position [29842, 0]
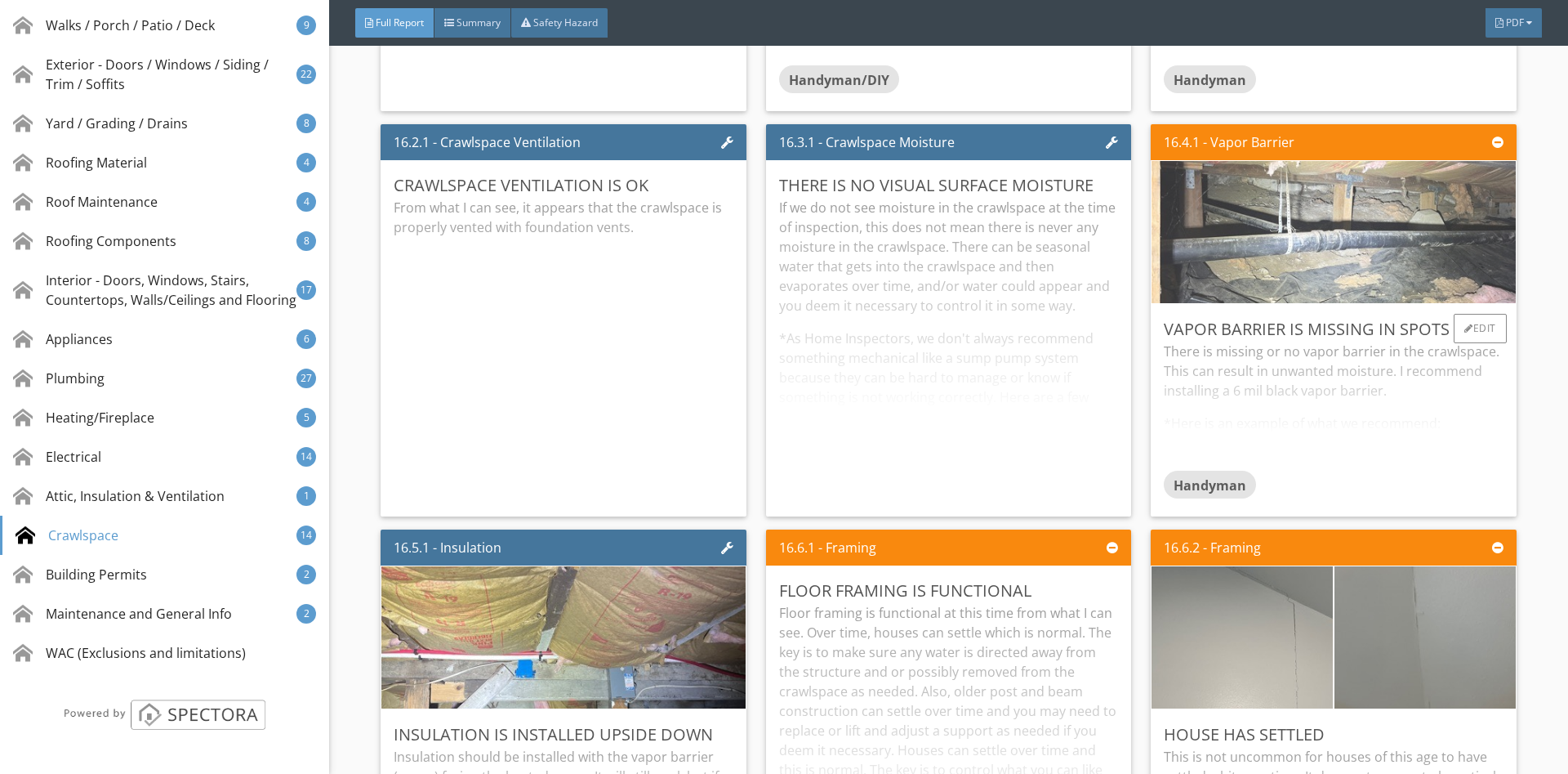
click at [1414, 225] on img at bounding box center [1333, 232] width 473 height 356
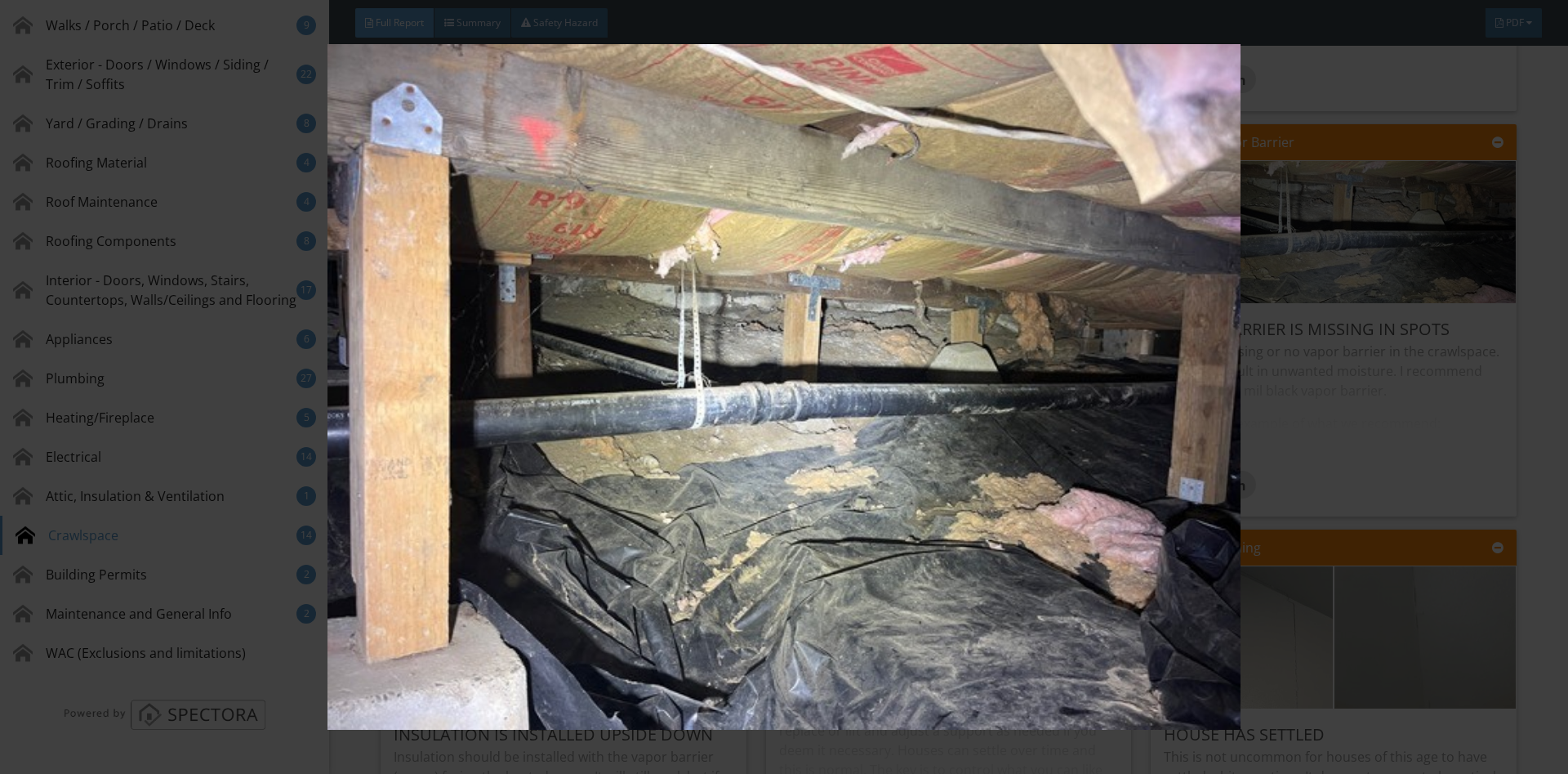
click at [1510, 239] on div at bounding box center [784, 387] width 1568 height 774
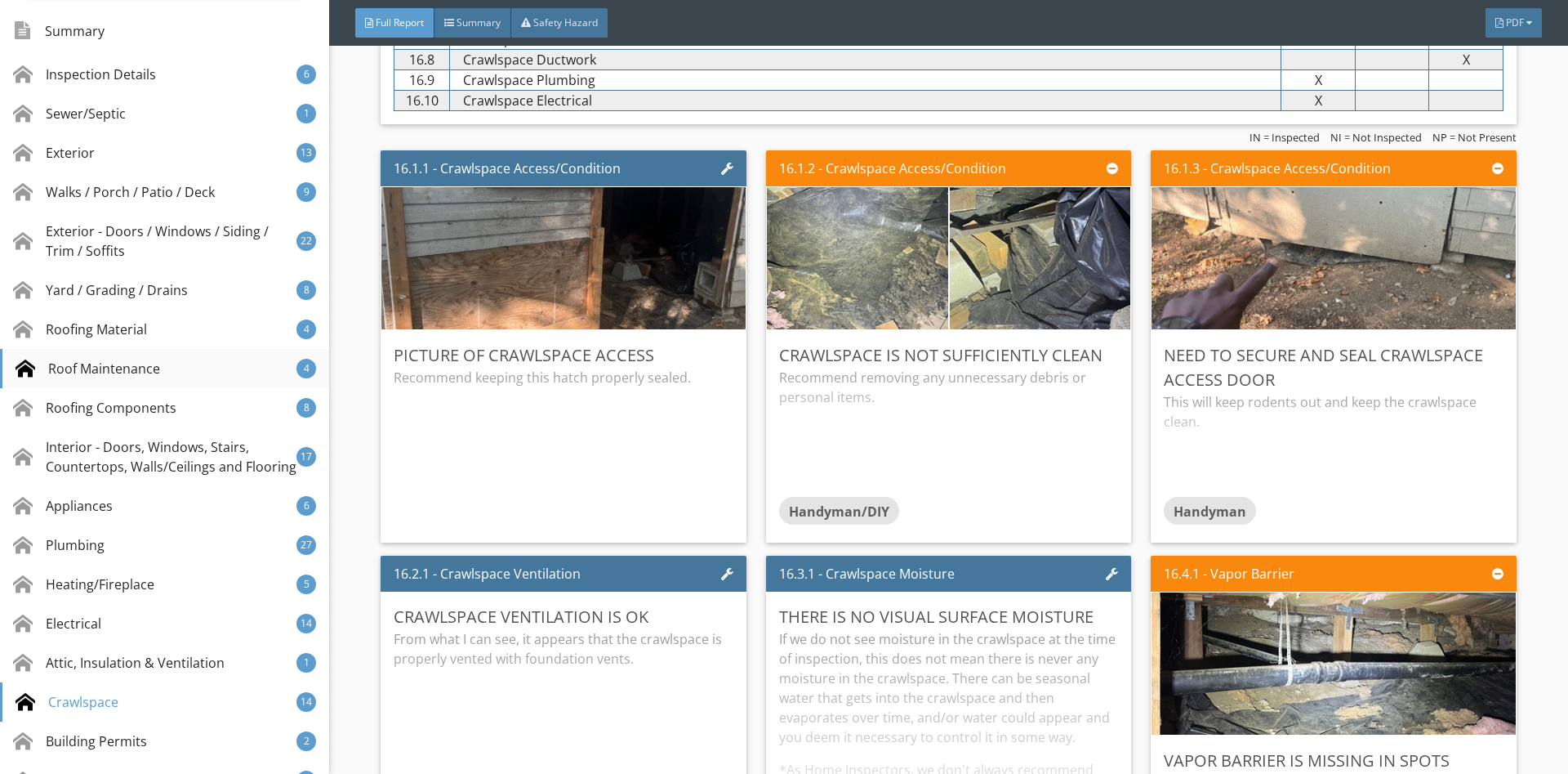
scroll to position [170, 0]
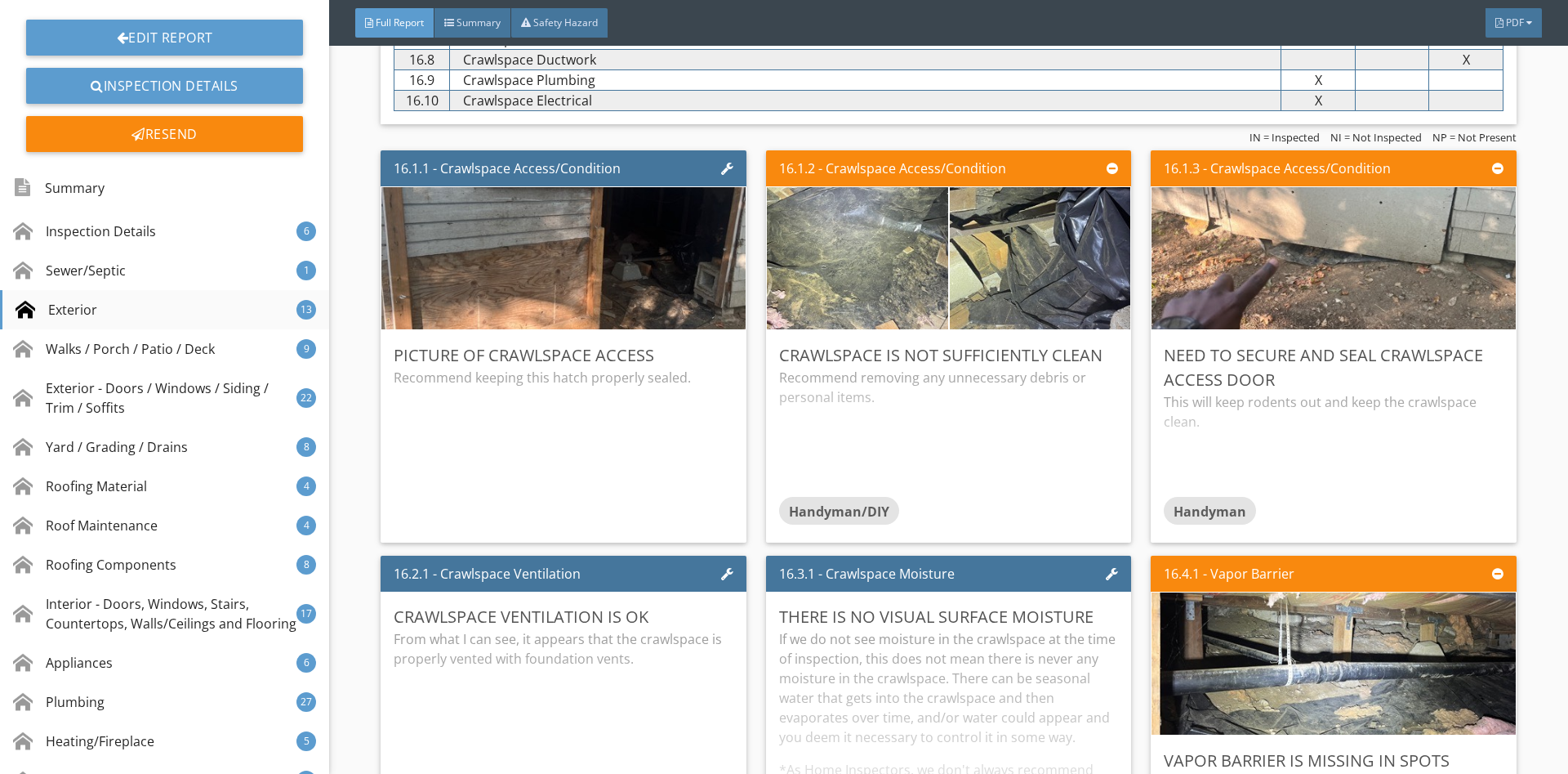
click at [130, 306] on div "Exterior 13" at bounding box center [165, 309] width 329 height 39
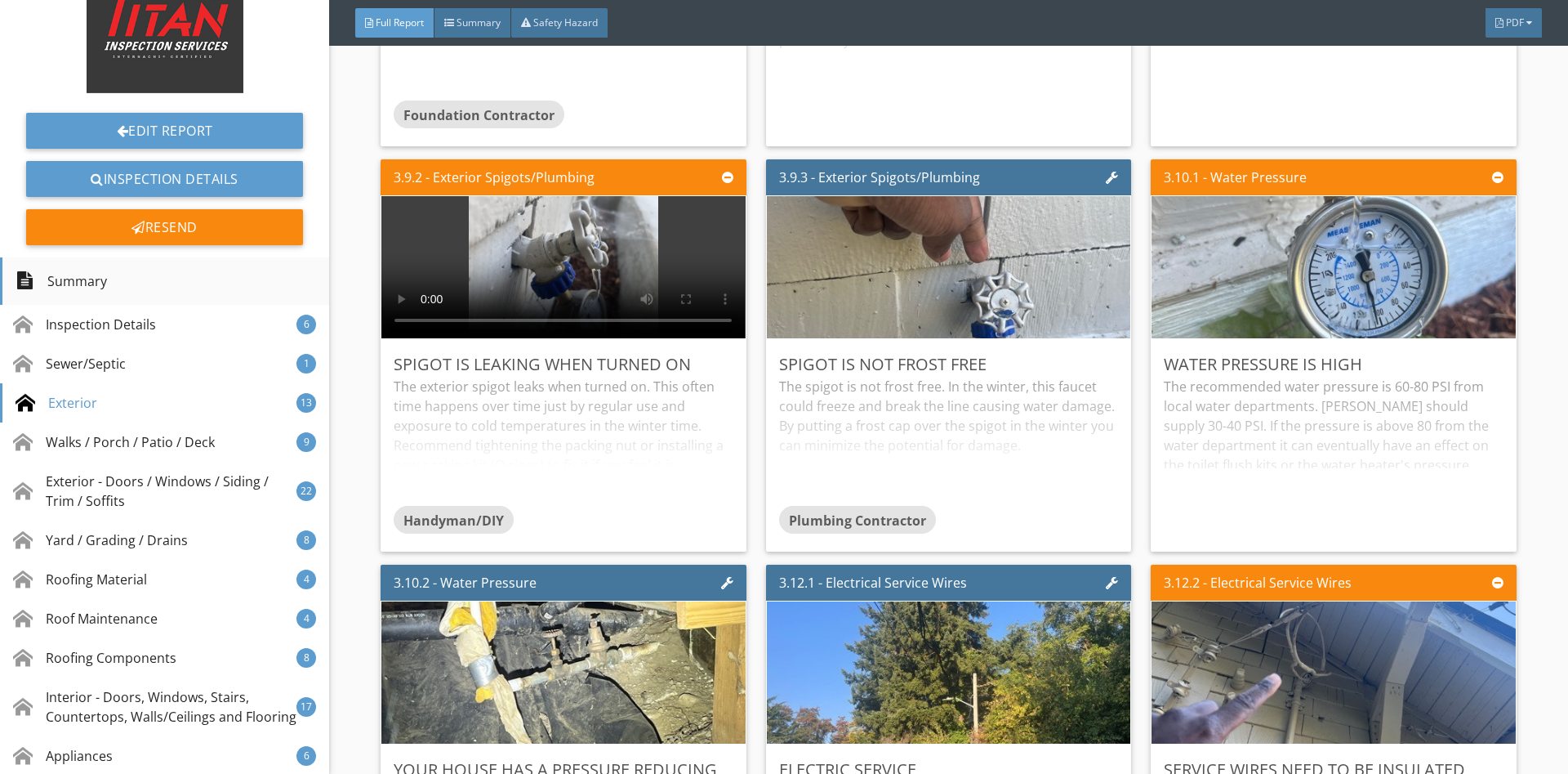
scroll to position [62, 0]
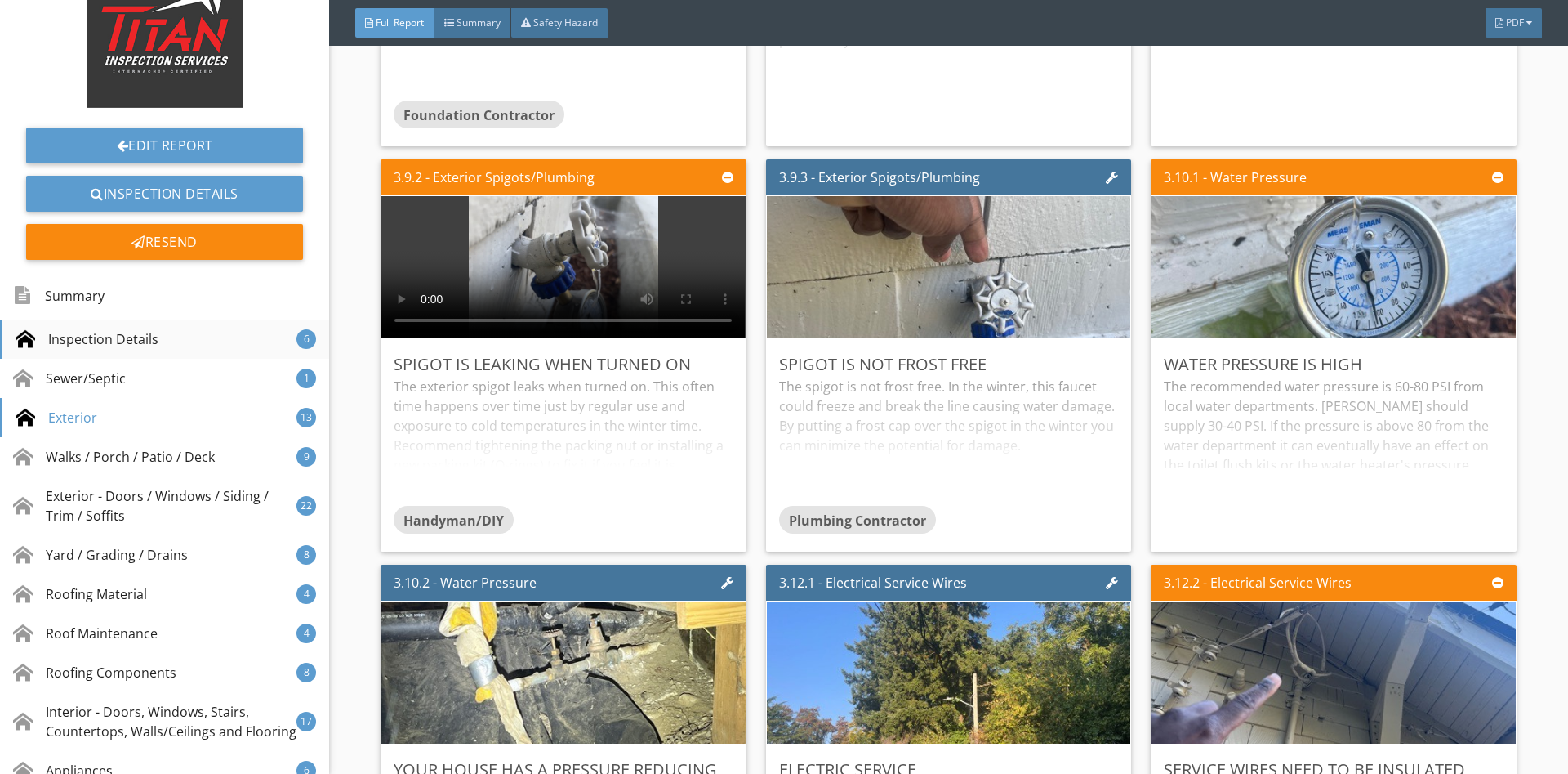
click at [129, 349] on div "Inspection Details 6" at bounding box center [165, 339] width 329 height 39
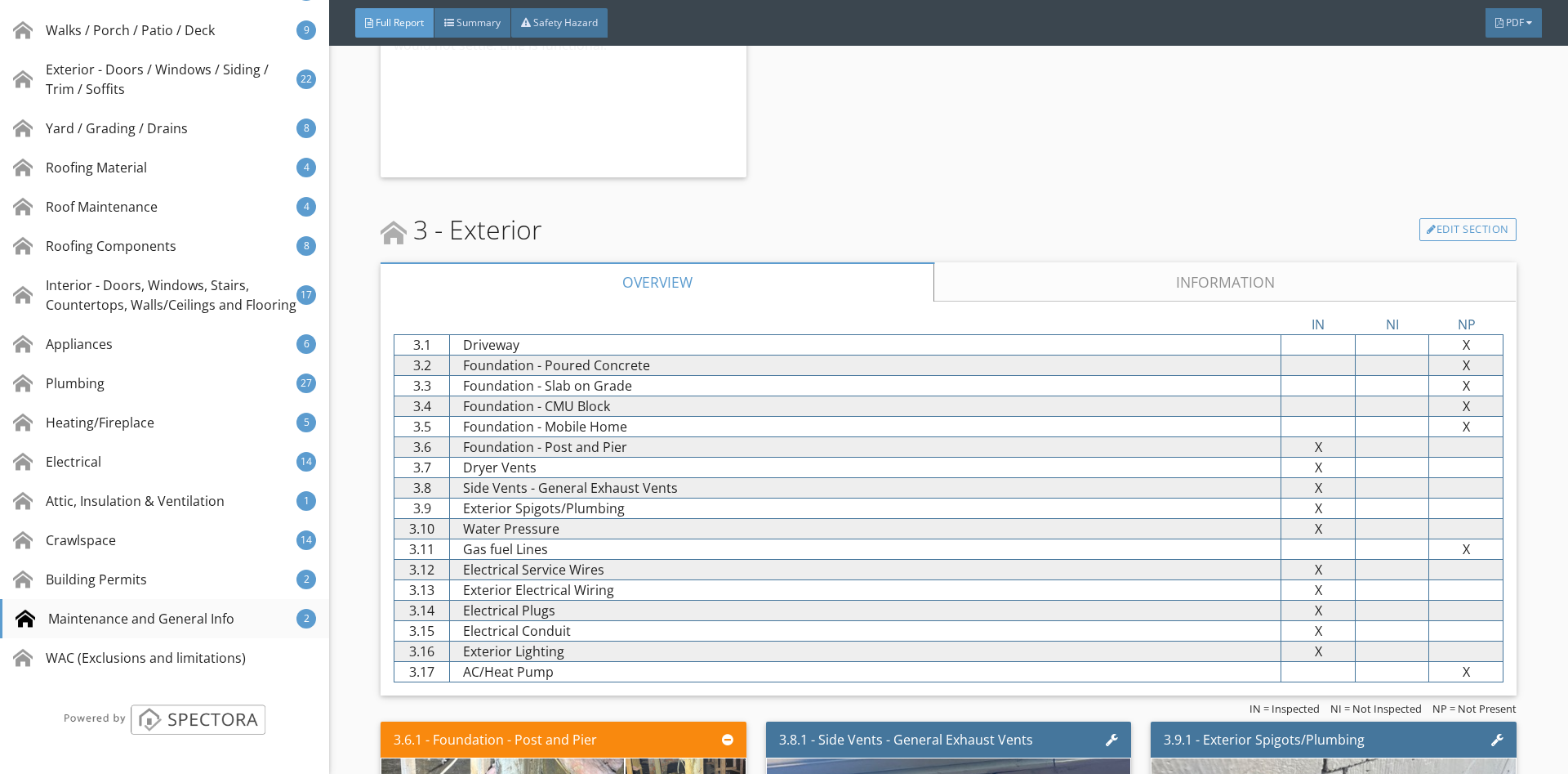
scroll to position [493, 0]
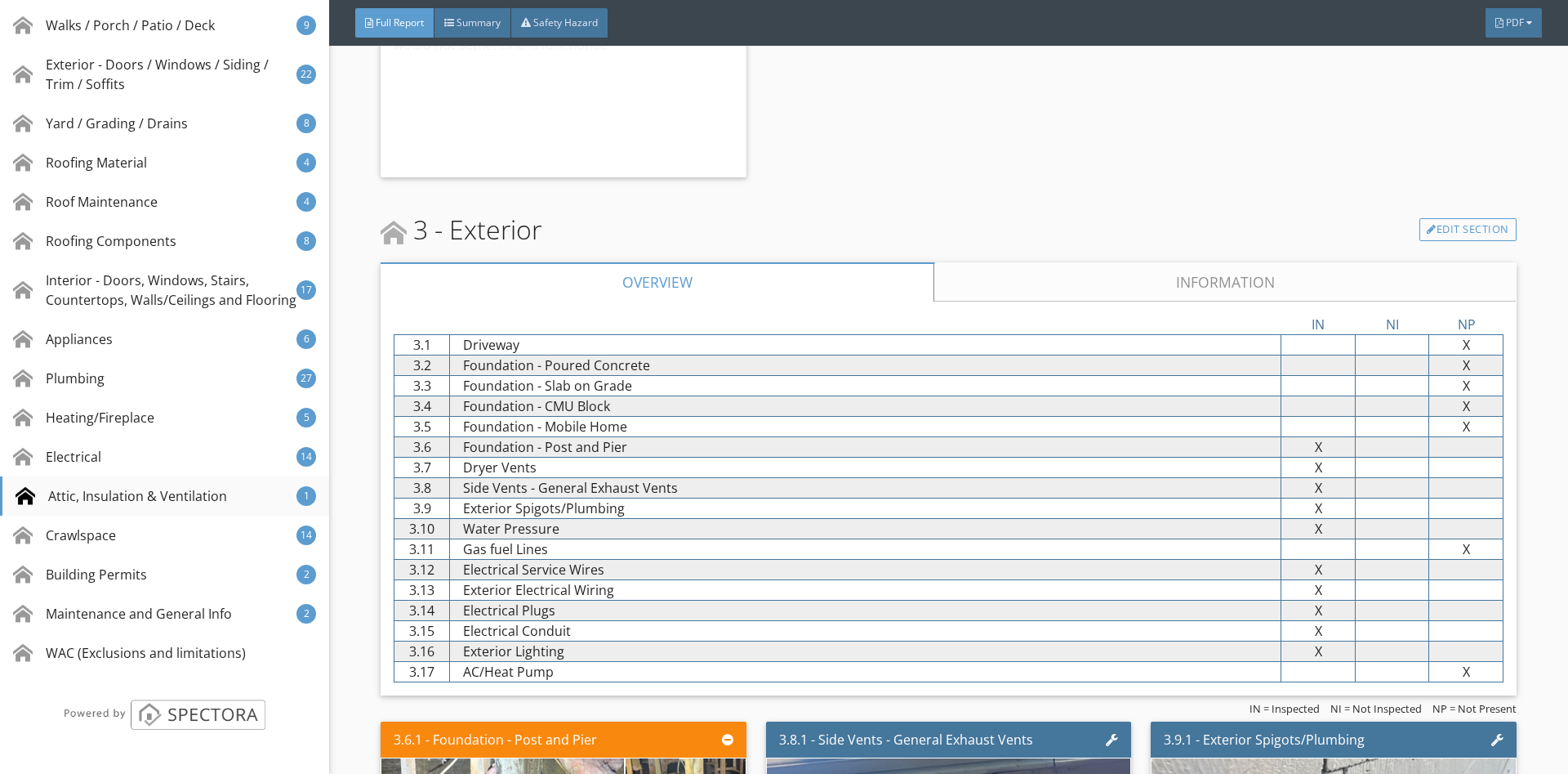
click at [113, 490] on div "Attic, Insulation & Ventilation" at bounding box center [121, 496] width 212 height 20
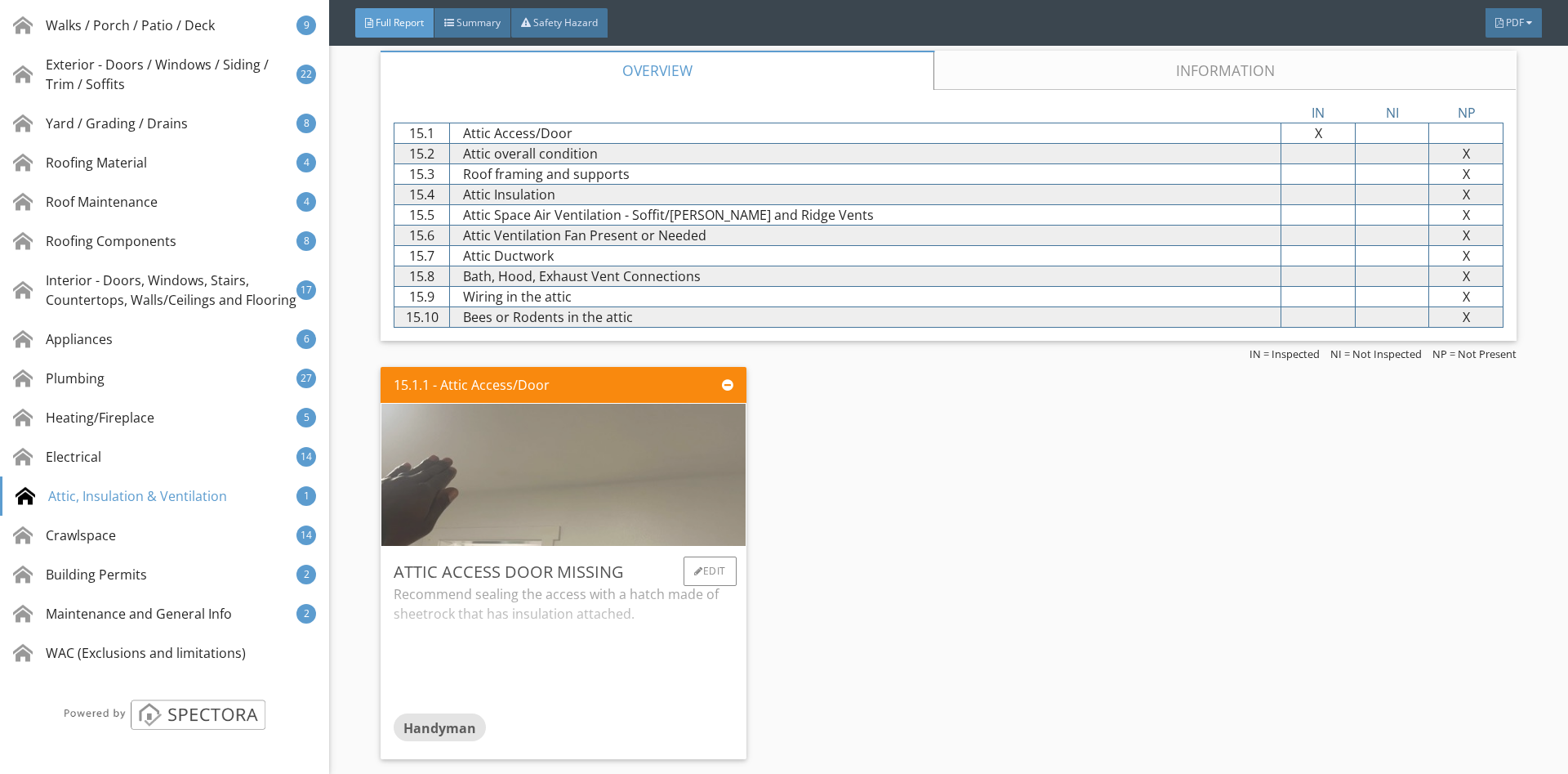
scroll to position [28402, 0]
click at [650, 489] on img at bounding box center [563, 474] width 473 height 356
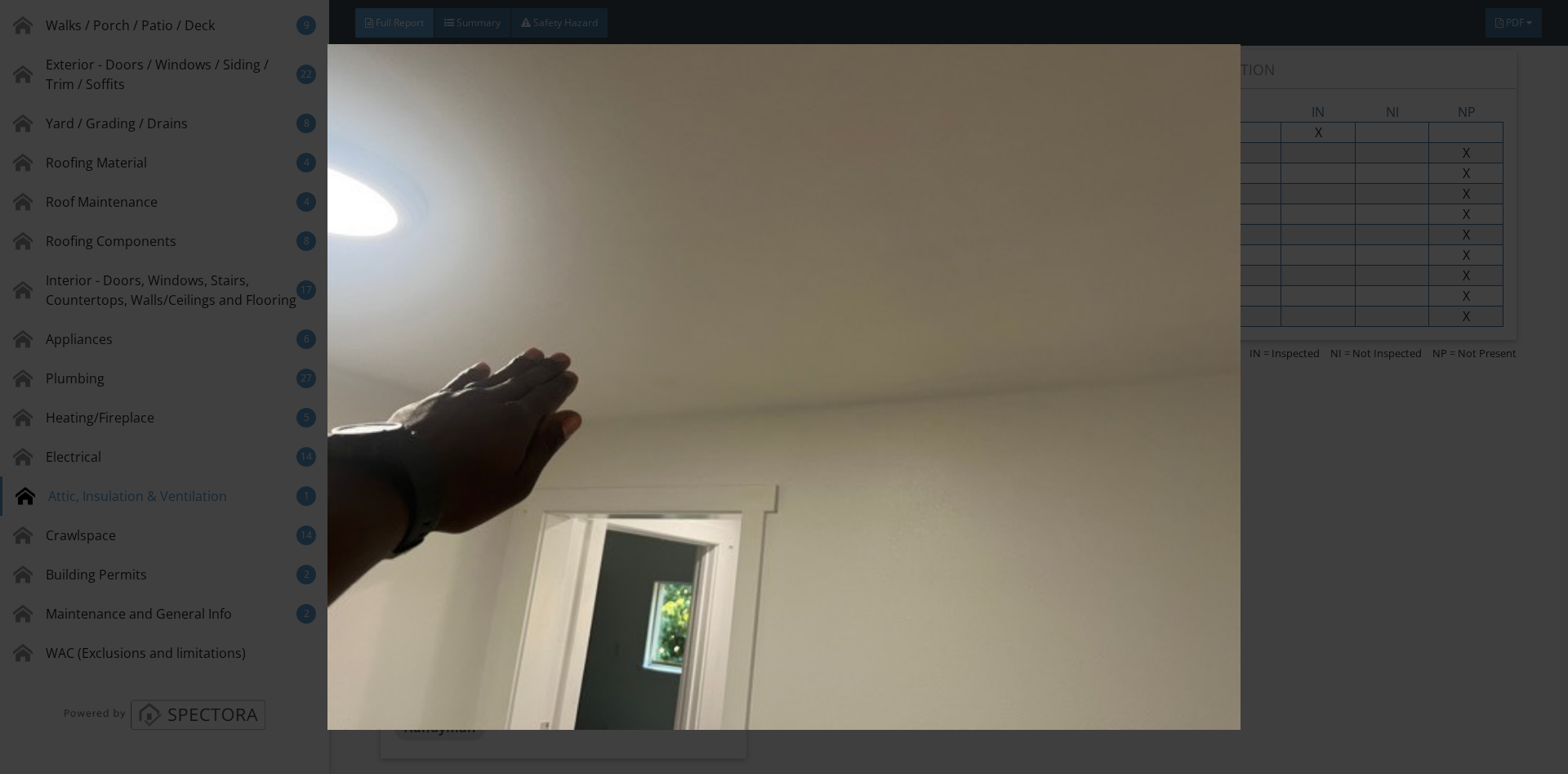
click at [1488, 421] on img at bounding box center [783, 387] width 1440 height 685
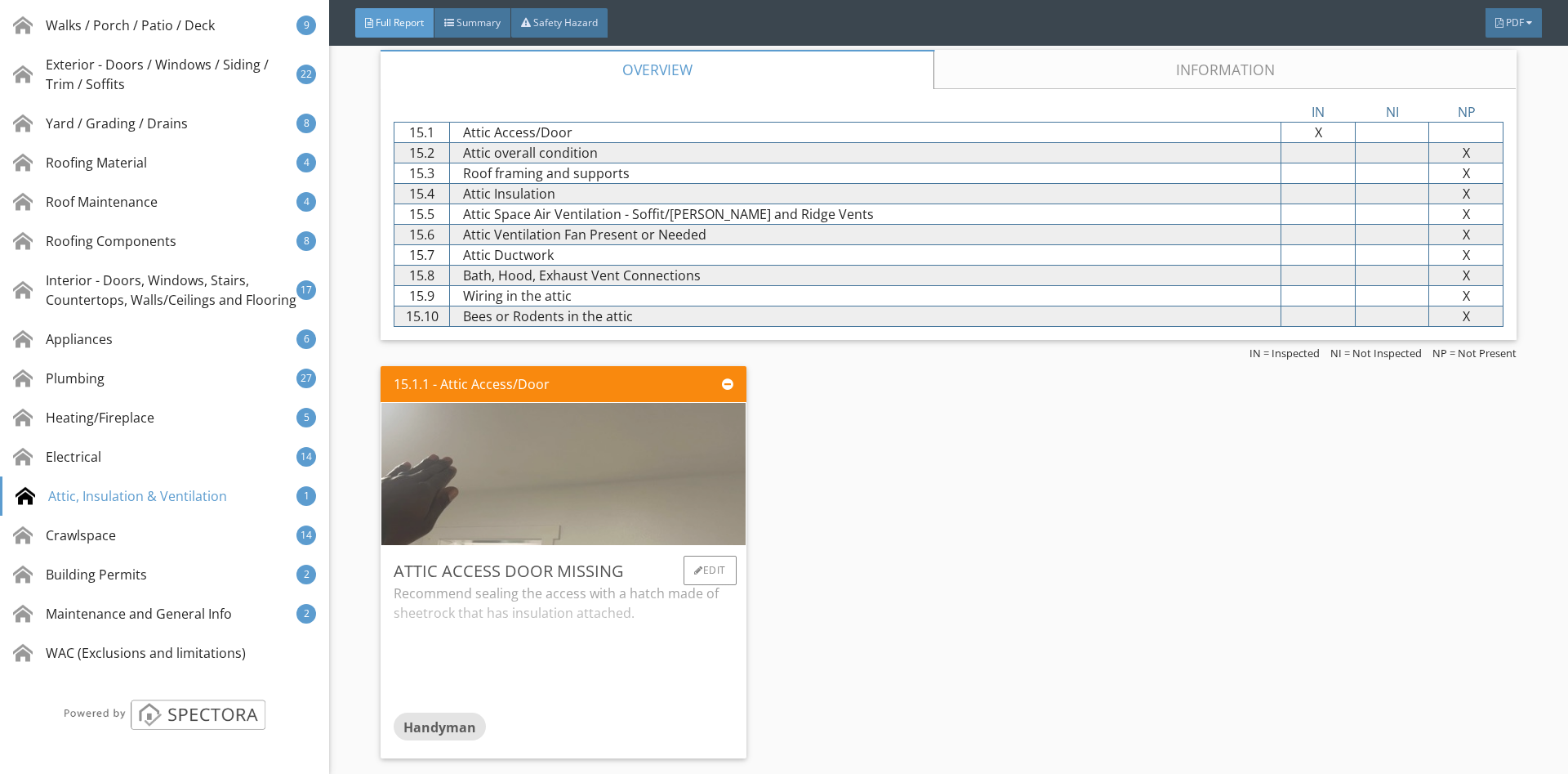
click at [651, 516] on img at bounding box center [563, 474] width 473 height 356
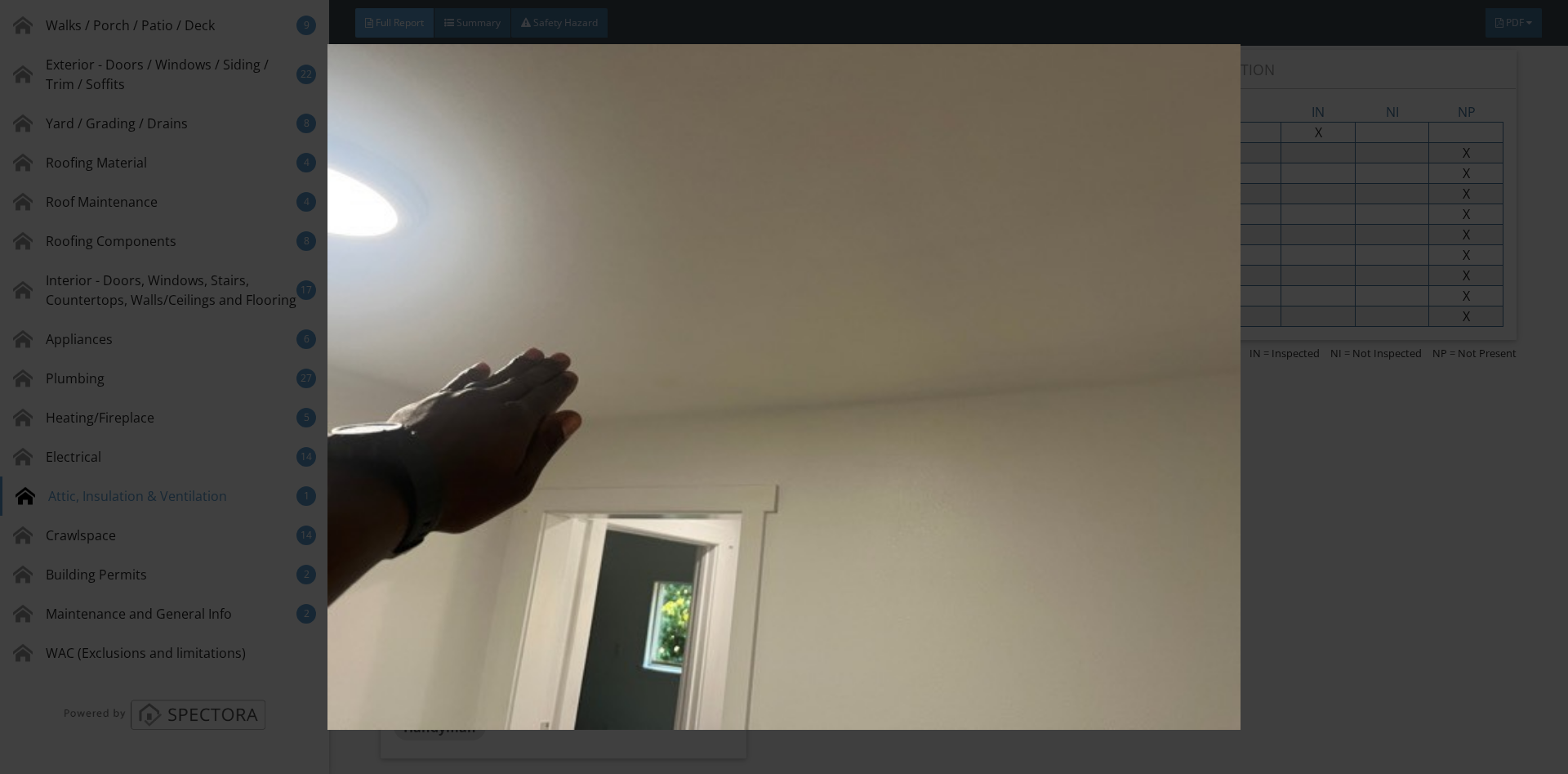
click at [1521, 371] on div at bounding box center [784, 387] width 1568 height 774
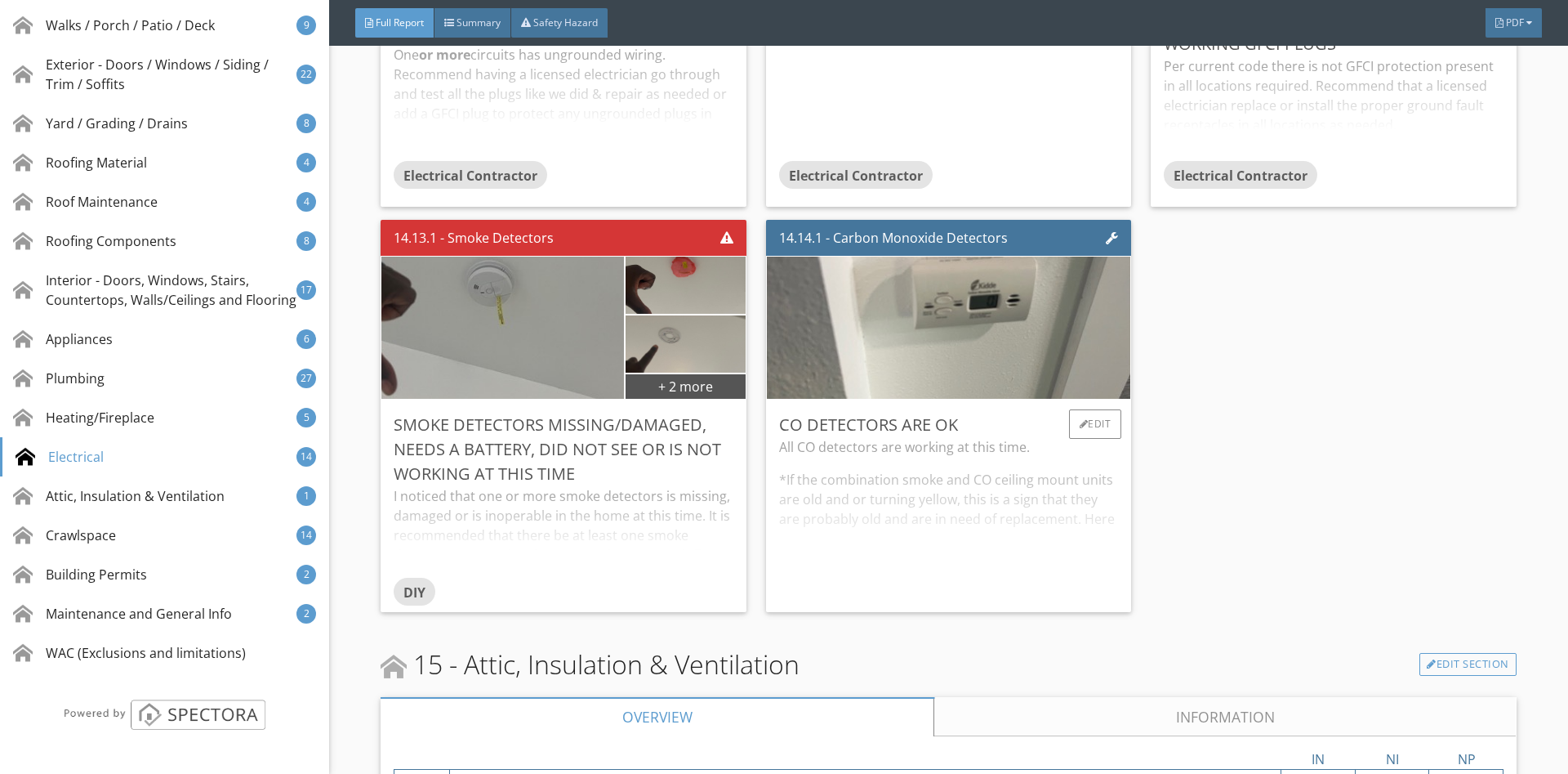
scroll to position [27431, 0]
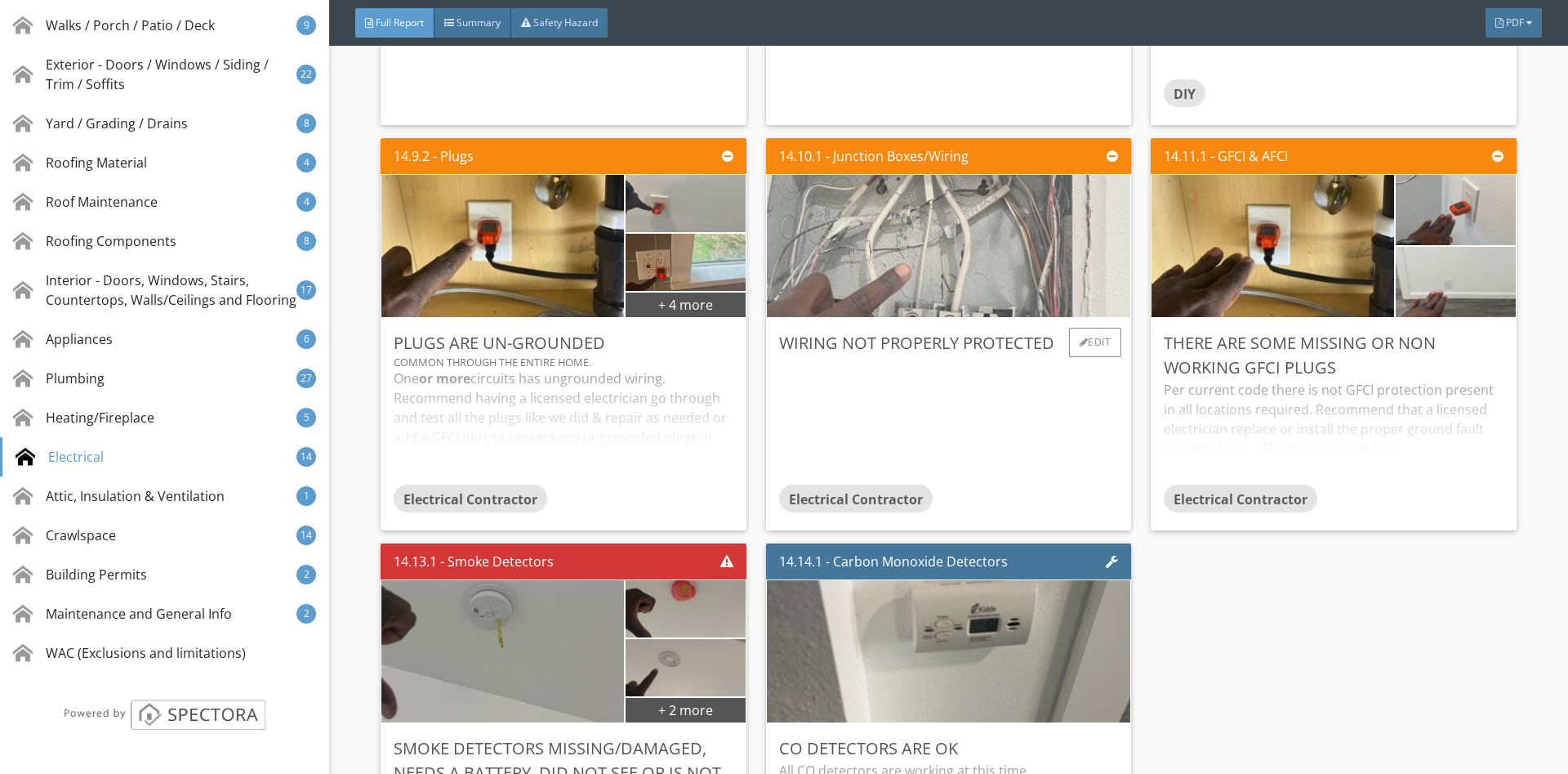
click at [925, 255] on img at bounding box center [948, 246] width 473 height 356
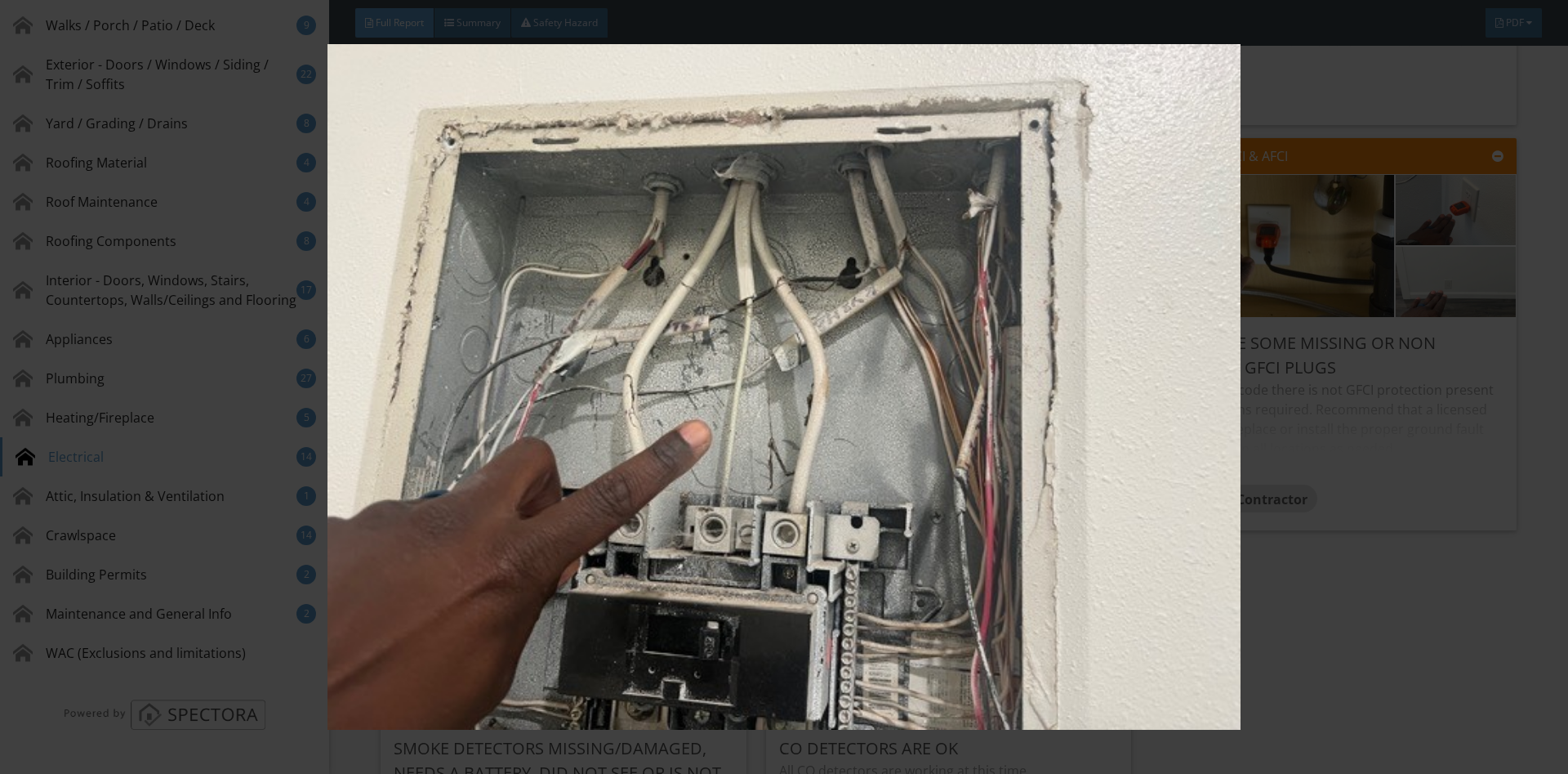
click at [1278, 231] on img at bounding box center [783, 387] width 1440 height 685
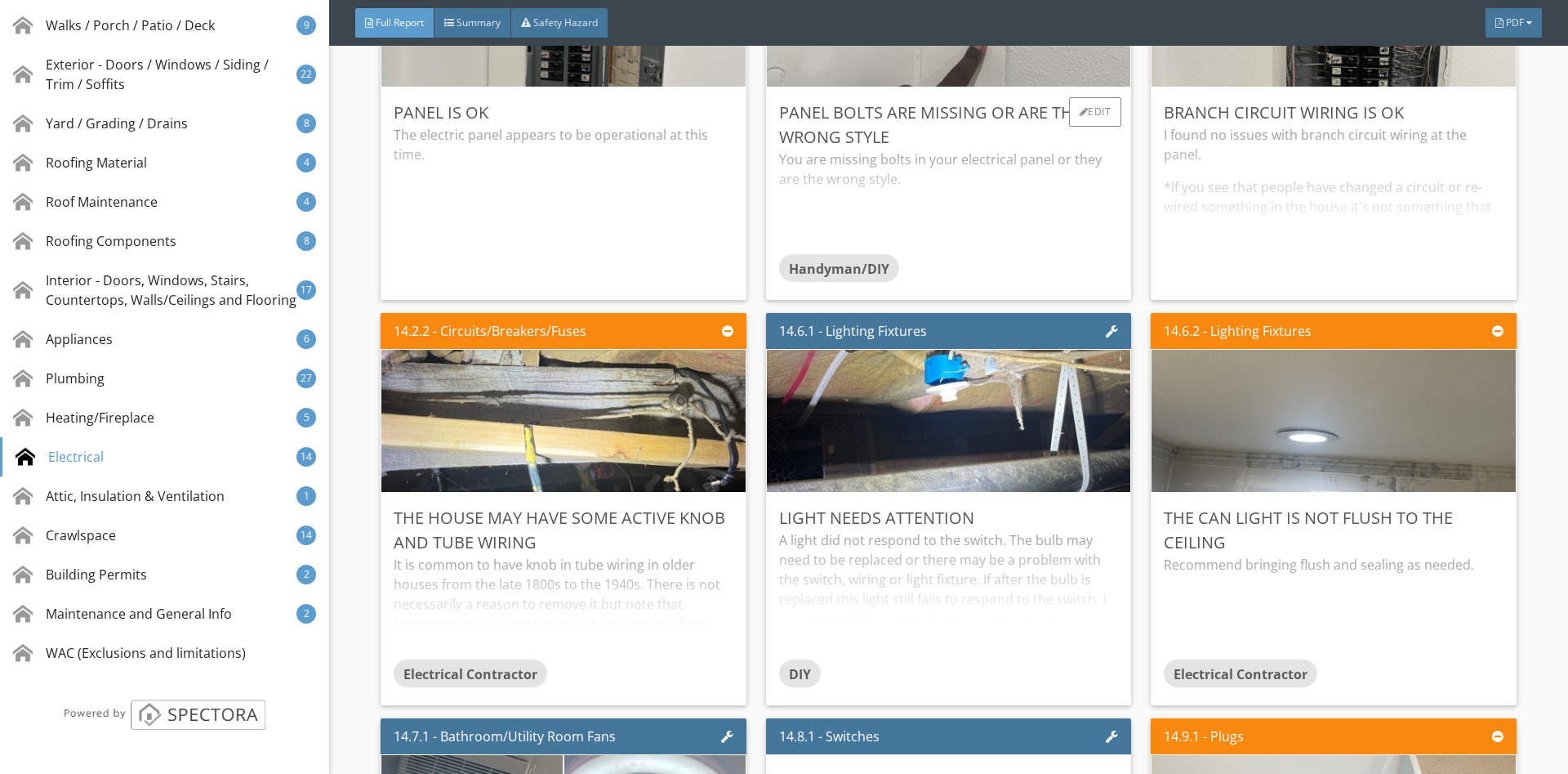
scroll to position [26460, 0]
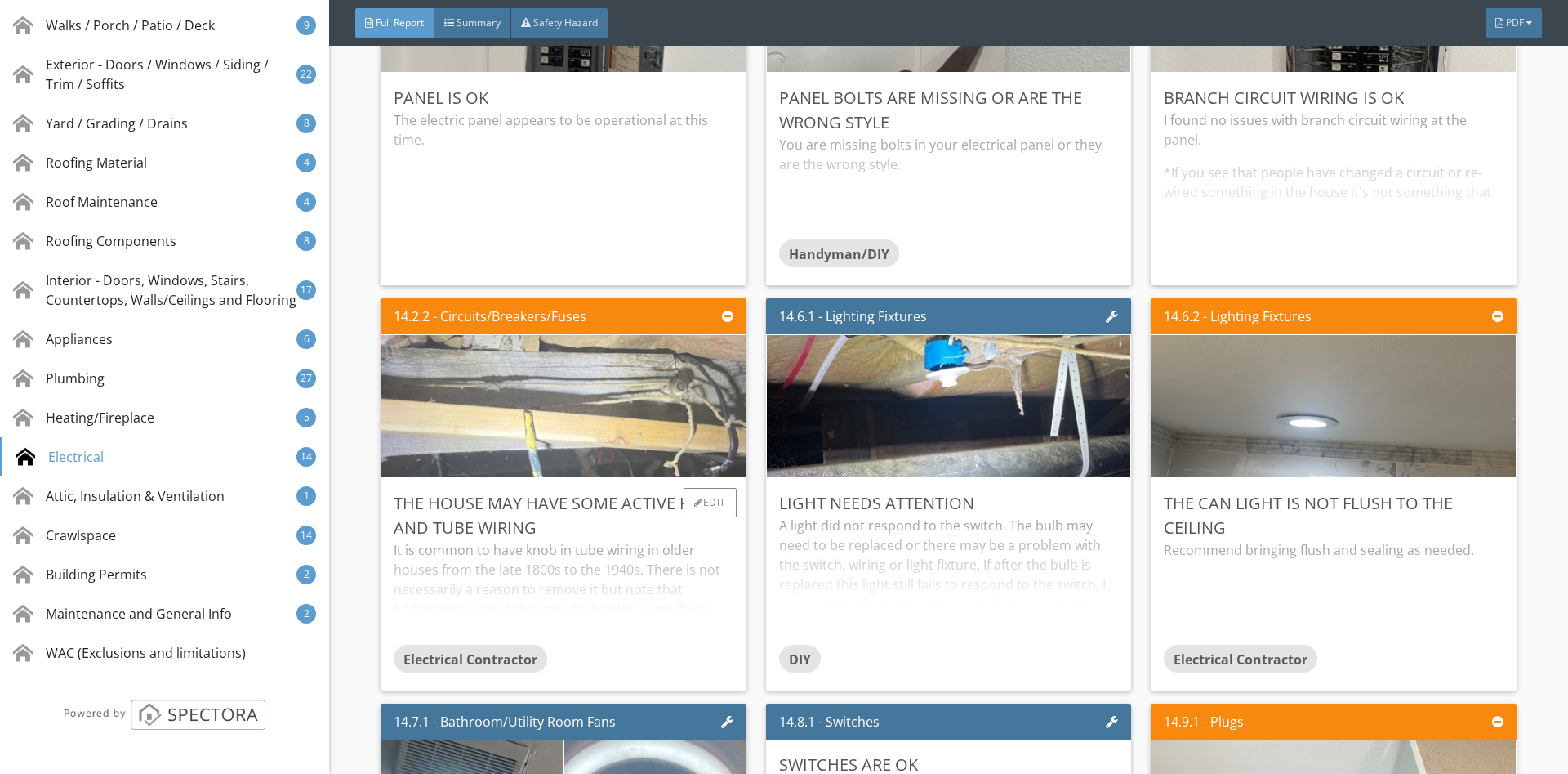
click at [546, 439] on img at bounding box center [563, 406] width 473 height 356
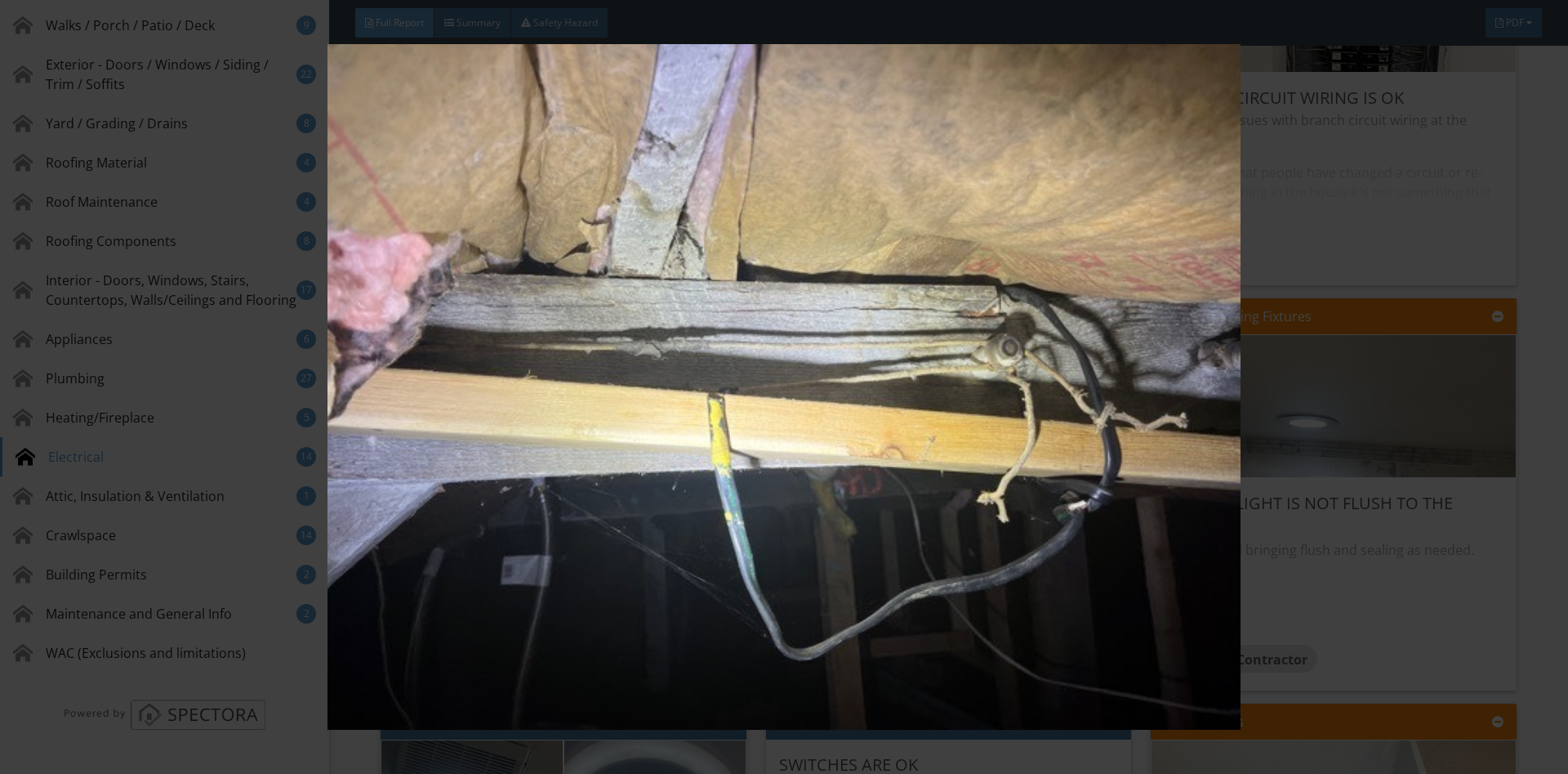
click at [1500, 328] on img at bounding box center [783, 387] width 1440 height 685
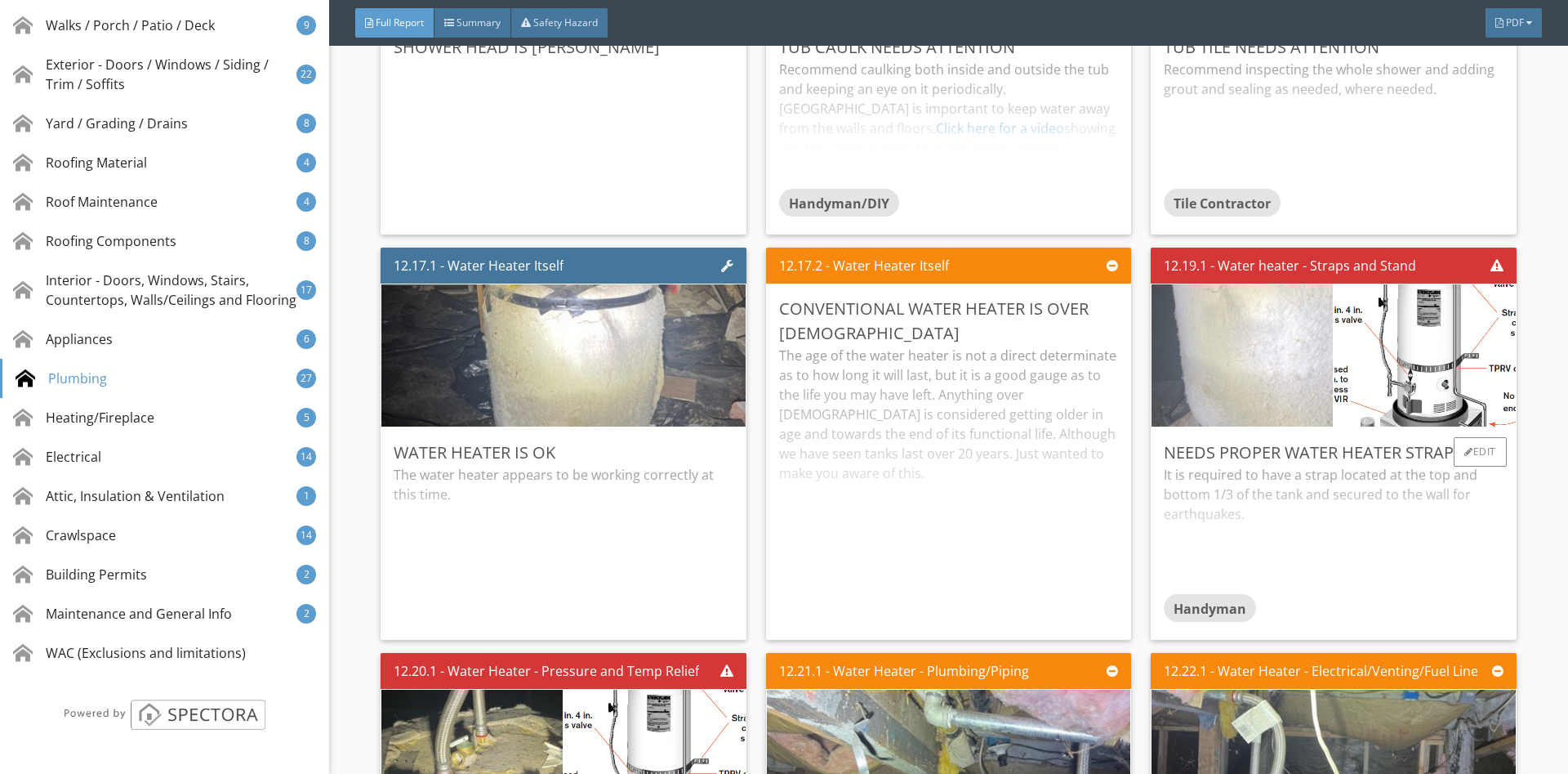
scroll to position [23656, 0]
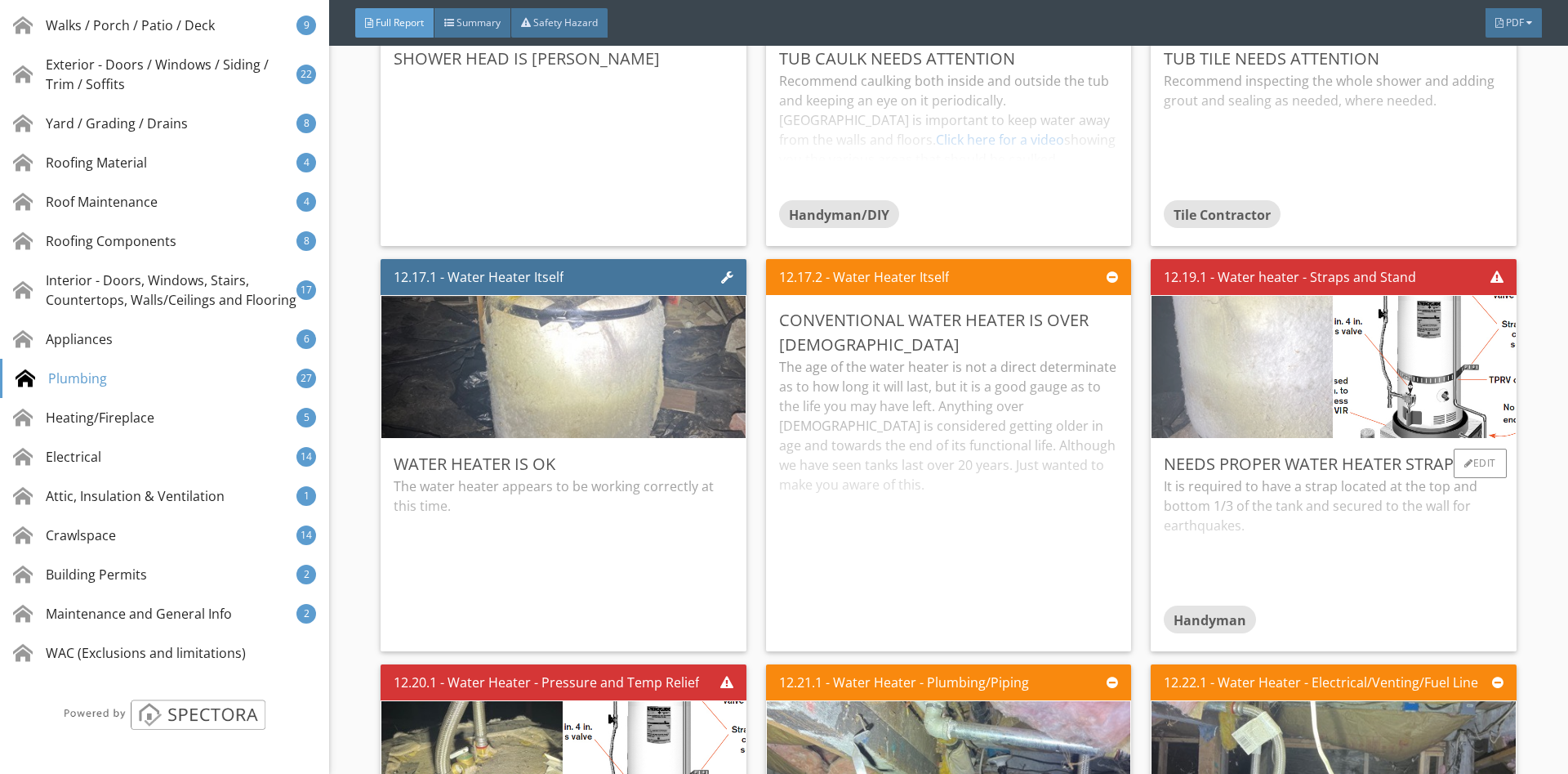
click at [1223, 416] on img at bounding box center [1242, 367] width 452 height 339
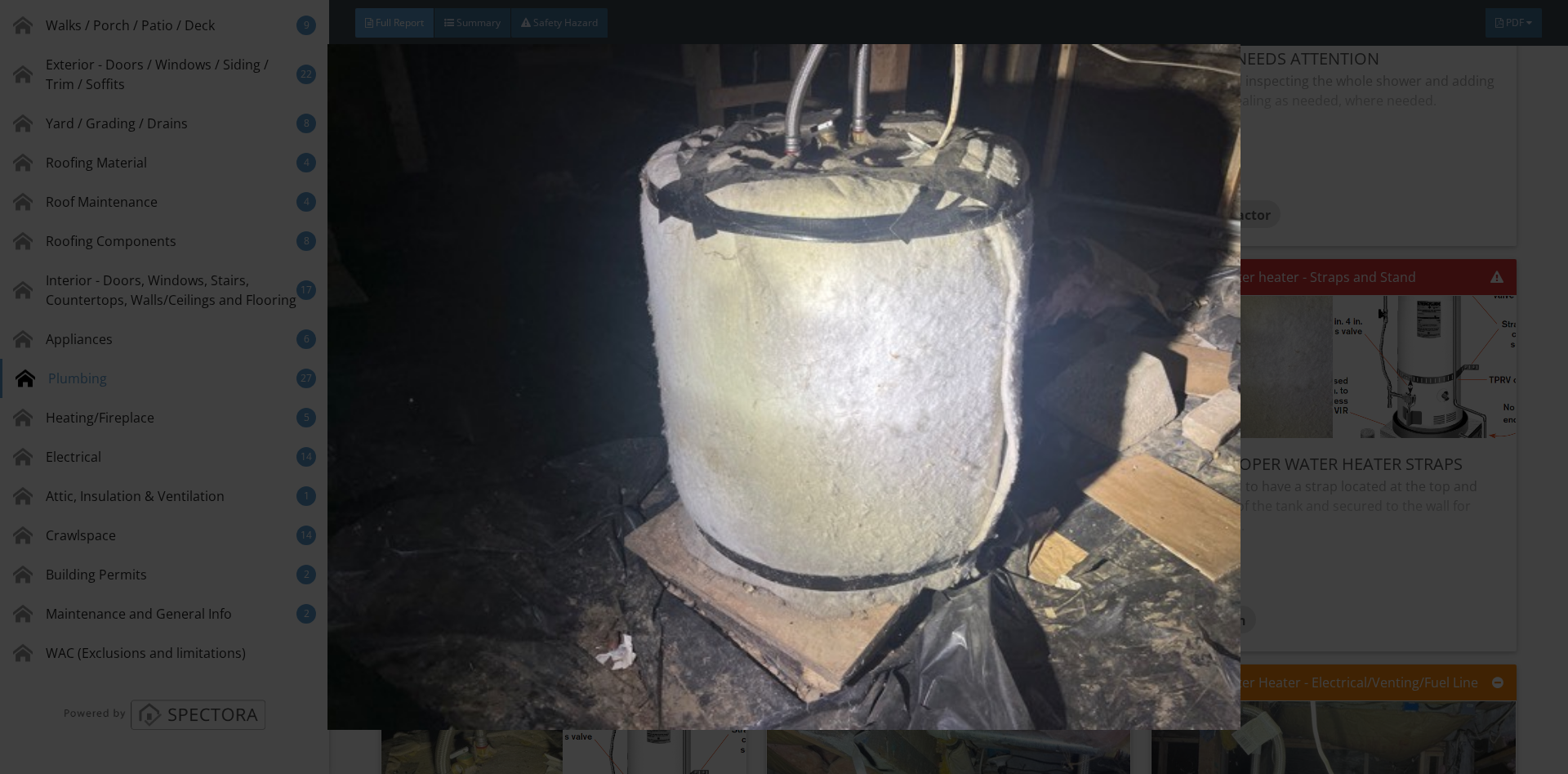
click at [1360, 299] on img at bounding box center [783, 387] width 1440 height 685
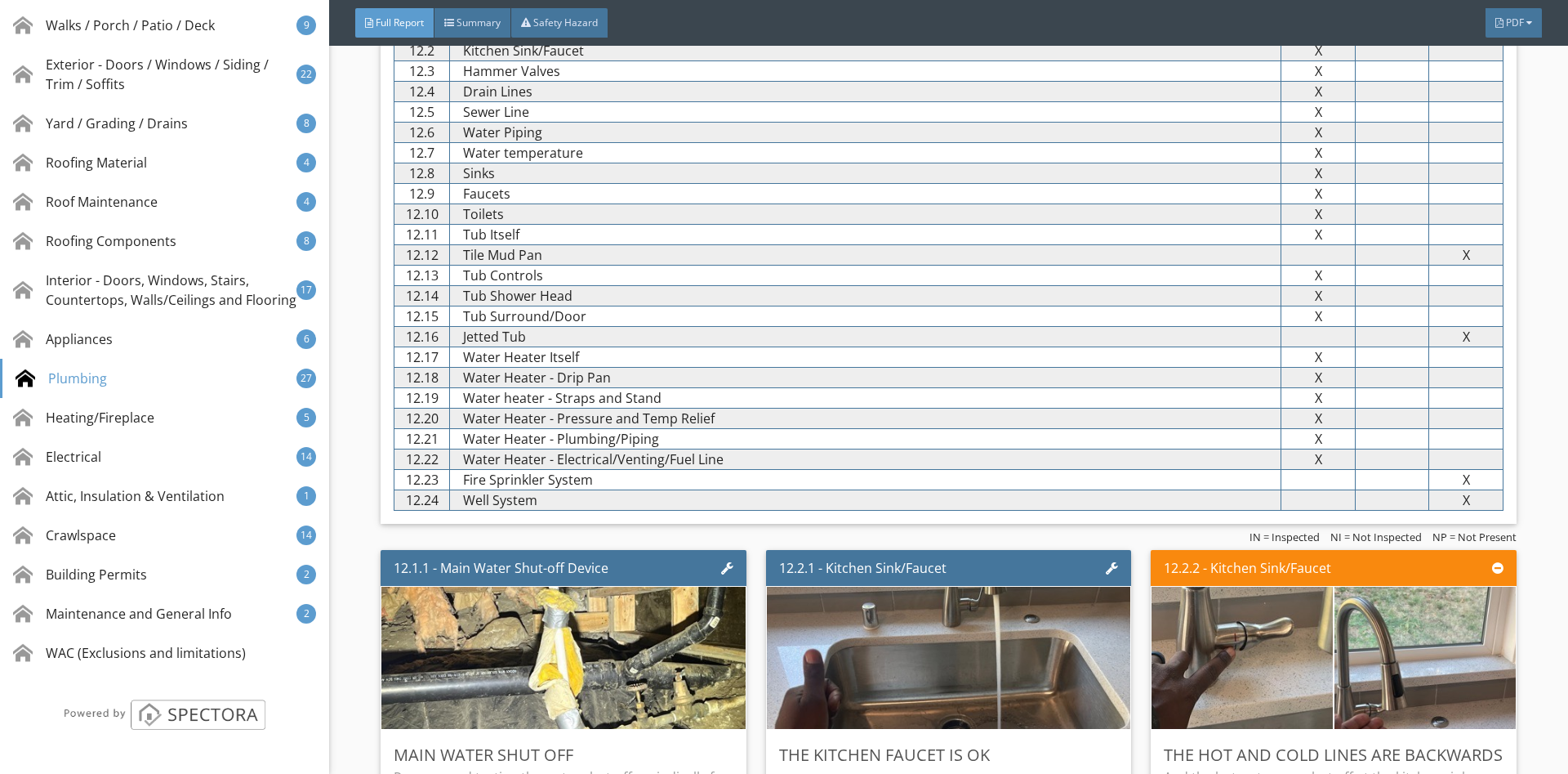
scroll to position [170, 0]
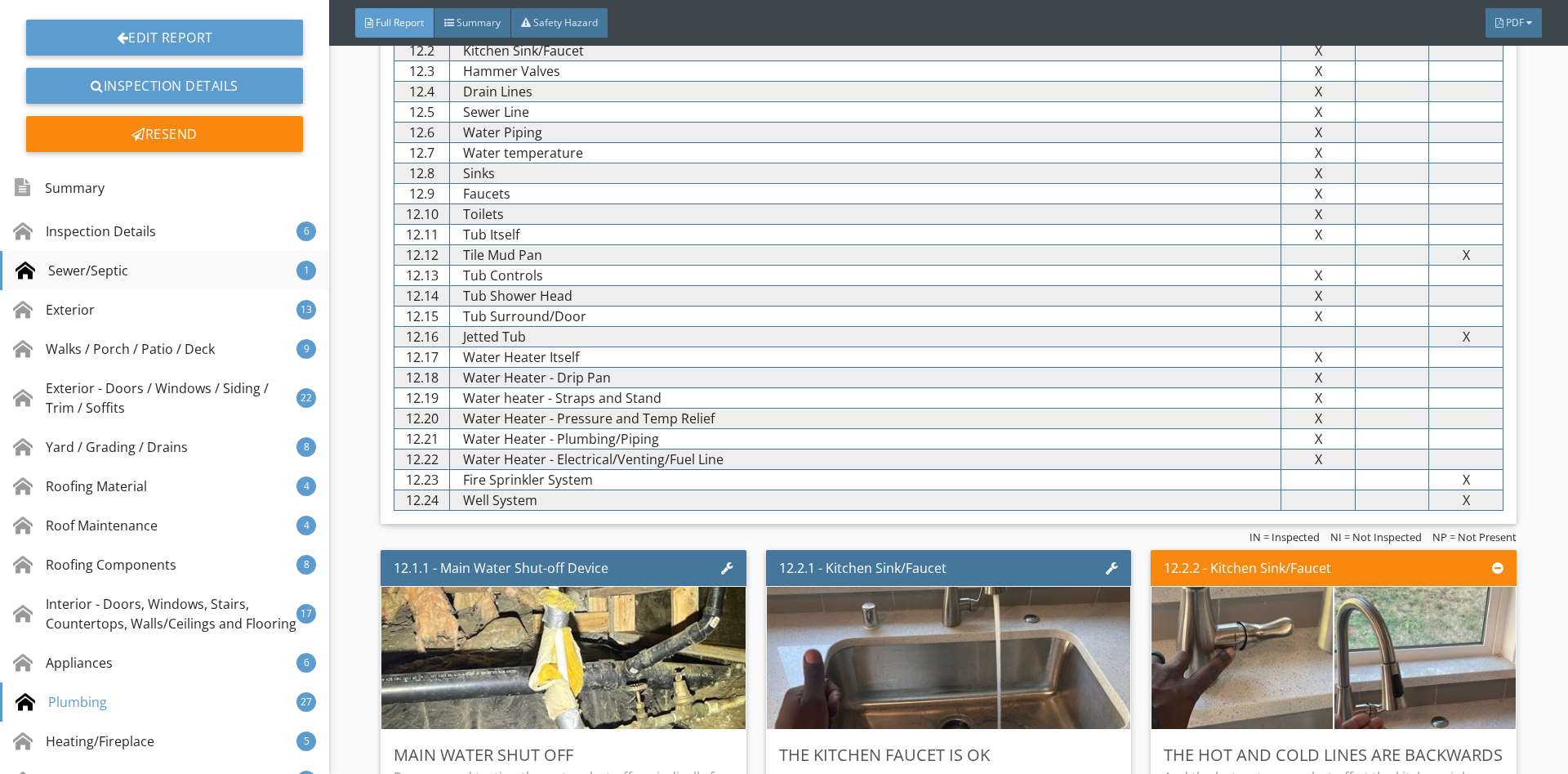
click at [112, 265] on div "Sewer/Septic" at bounding box center [71, 271] width 113 height 20
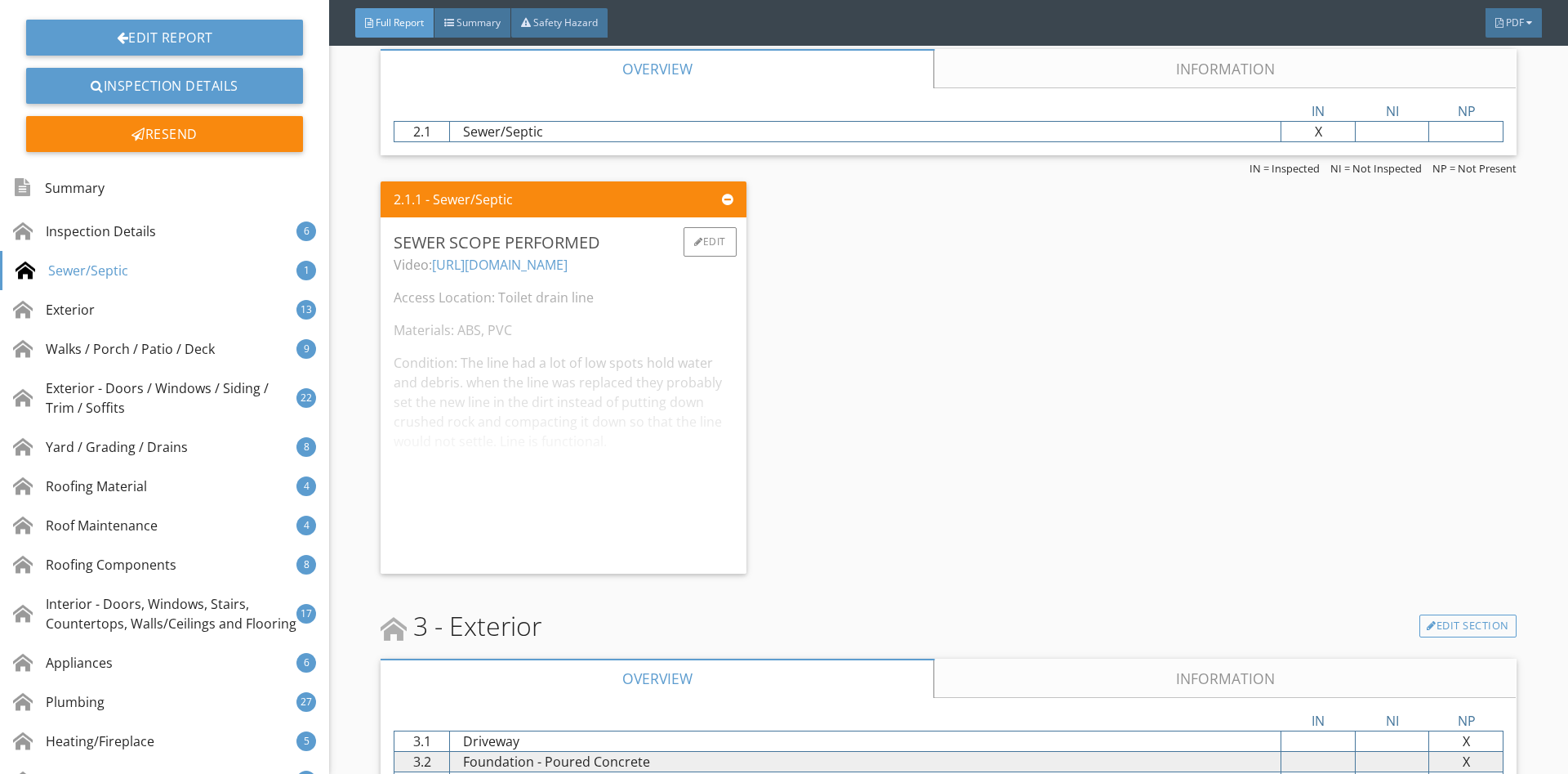
scroll to position [2245, 0]
click at [615, 359] on div "Video: https://youtu.be/3lcpKm0d47A Access Location: Toilet drain line Material…" at bounding box center [563, 408] width 339 height 306
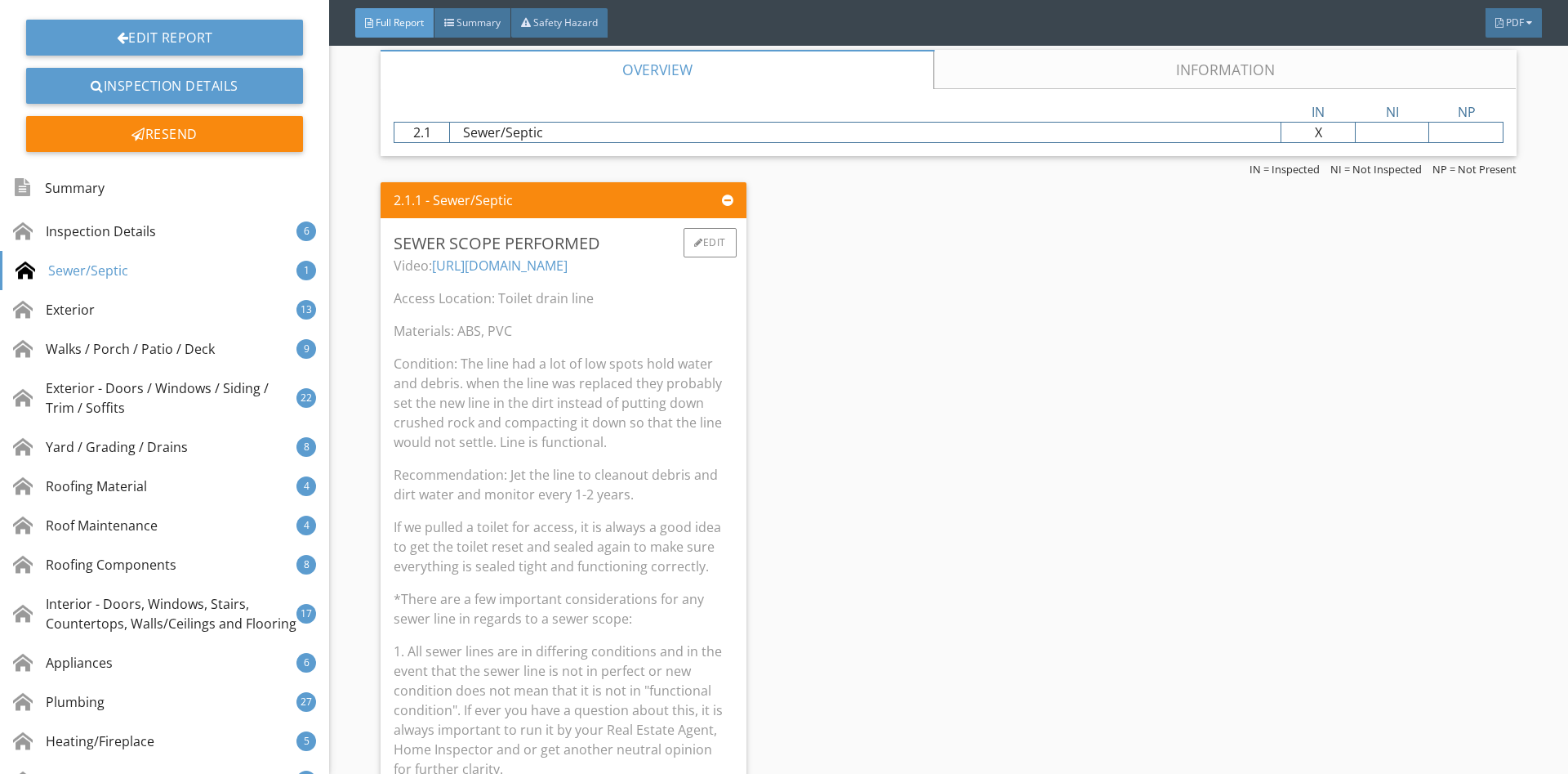
click at [567, 264] on link "https://youtu.be/3lcpKm0d47A" at bounding box center [499, 265] width 136 height 18
